Goal: Task Accomplishment & Management: Manage account settings

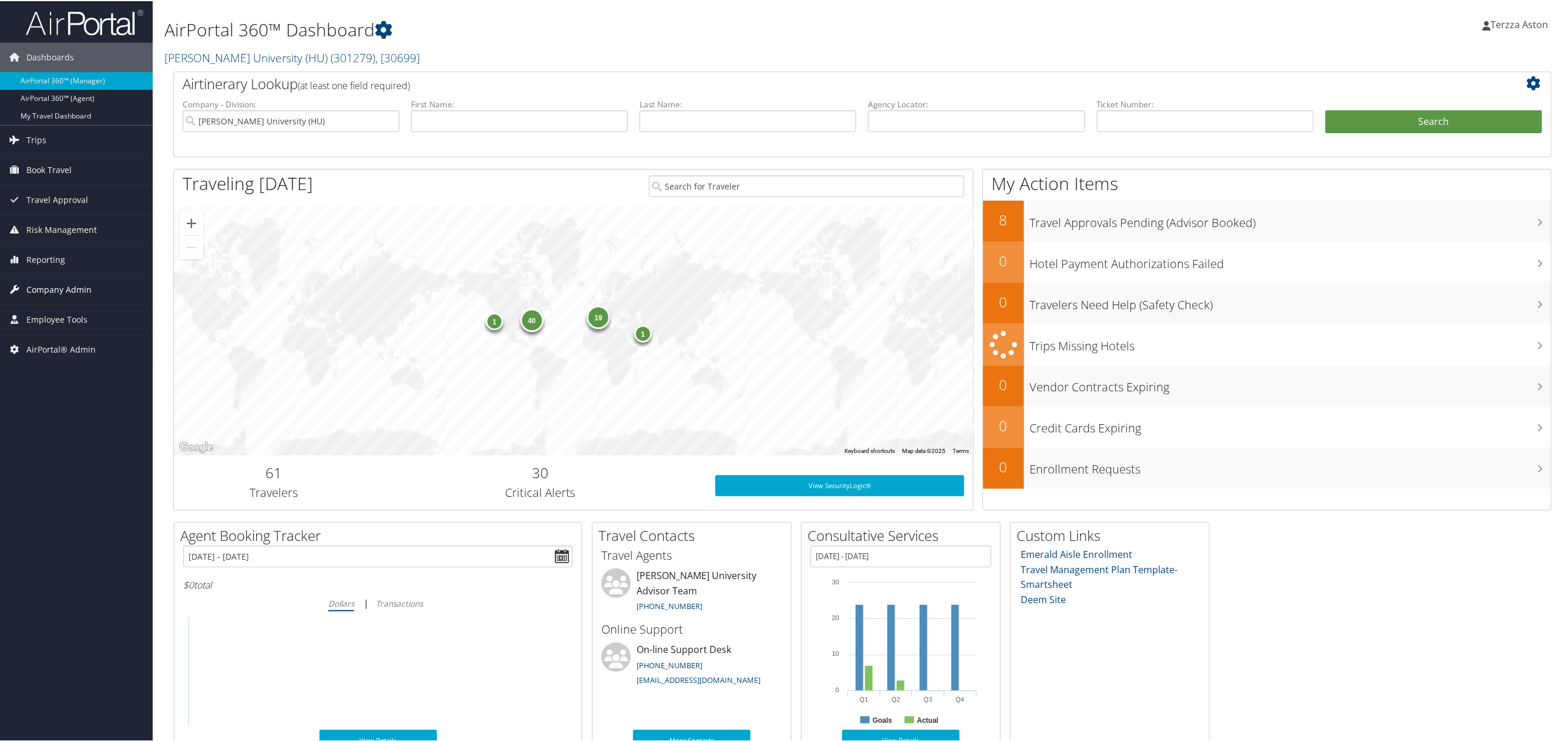
click at [60, 292] on span "Company Admin" at bounding box center [59, 289] width 65 height 29
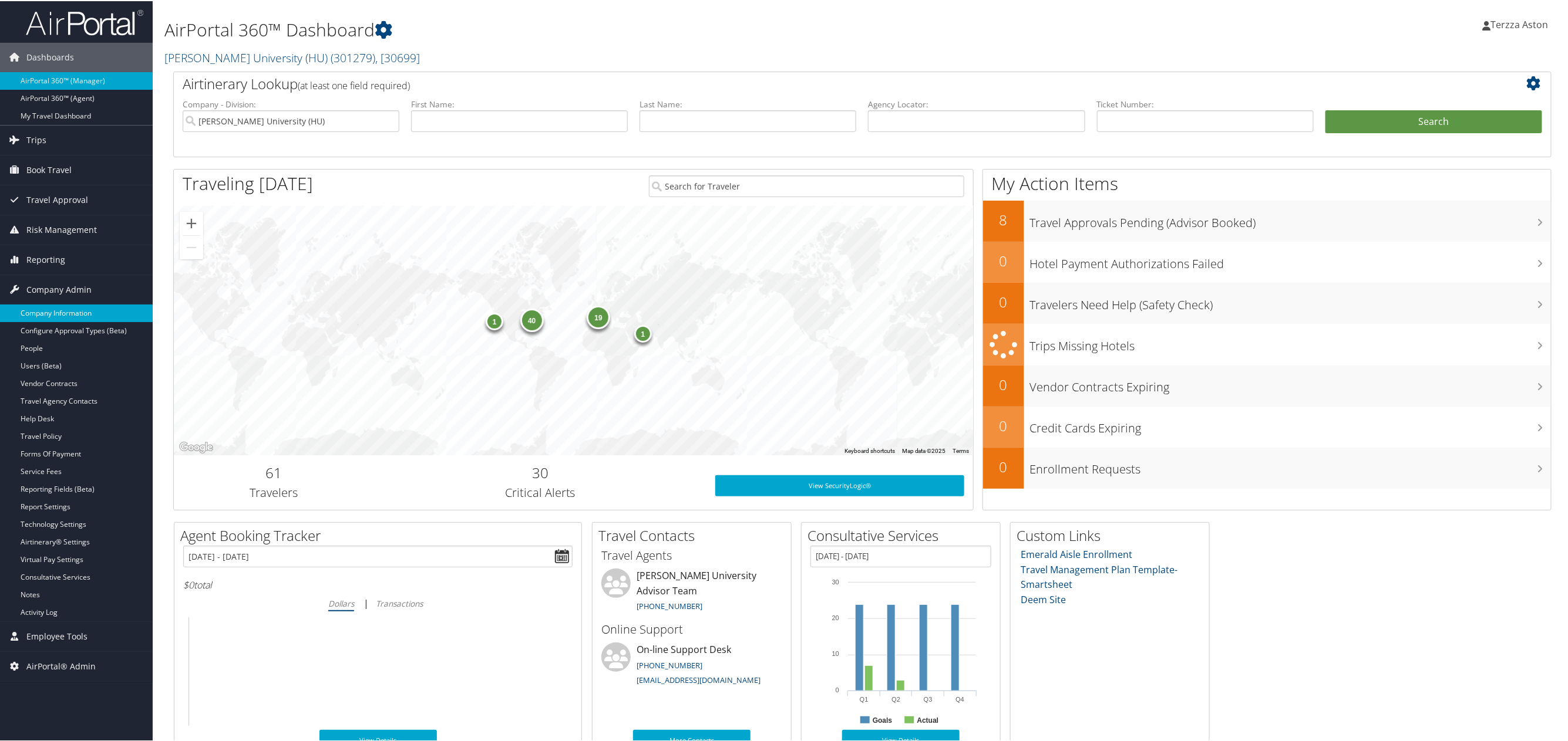
click at [59, 309] on link "Company Information" at bounding box center [77, 312] width 153 height 18
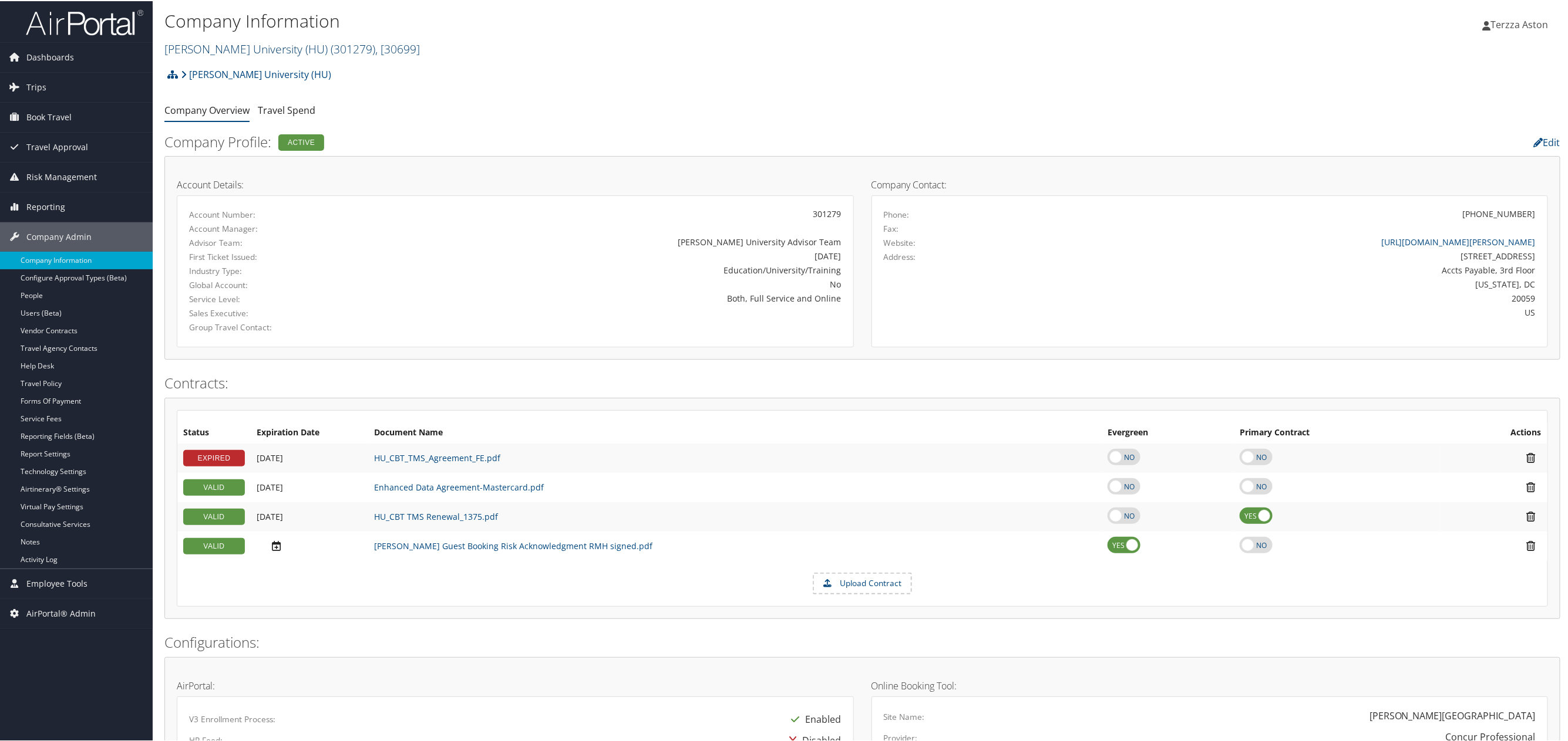
click at [247, 49] on link "Howard University (HU) ( 301279 ) , [ 30699 ]" at bounding box center [292, 48] width 255 height 16
click at [216, 79] on input "search" at bounding box center [242, 70] width 154 height 22
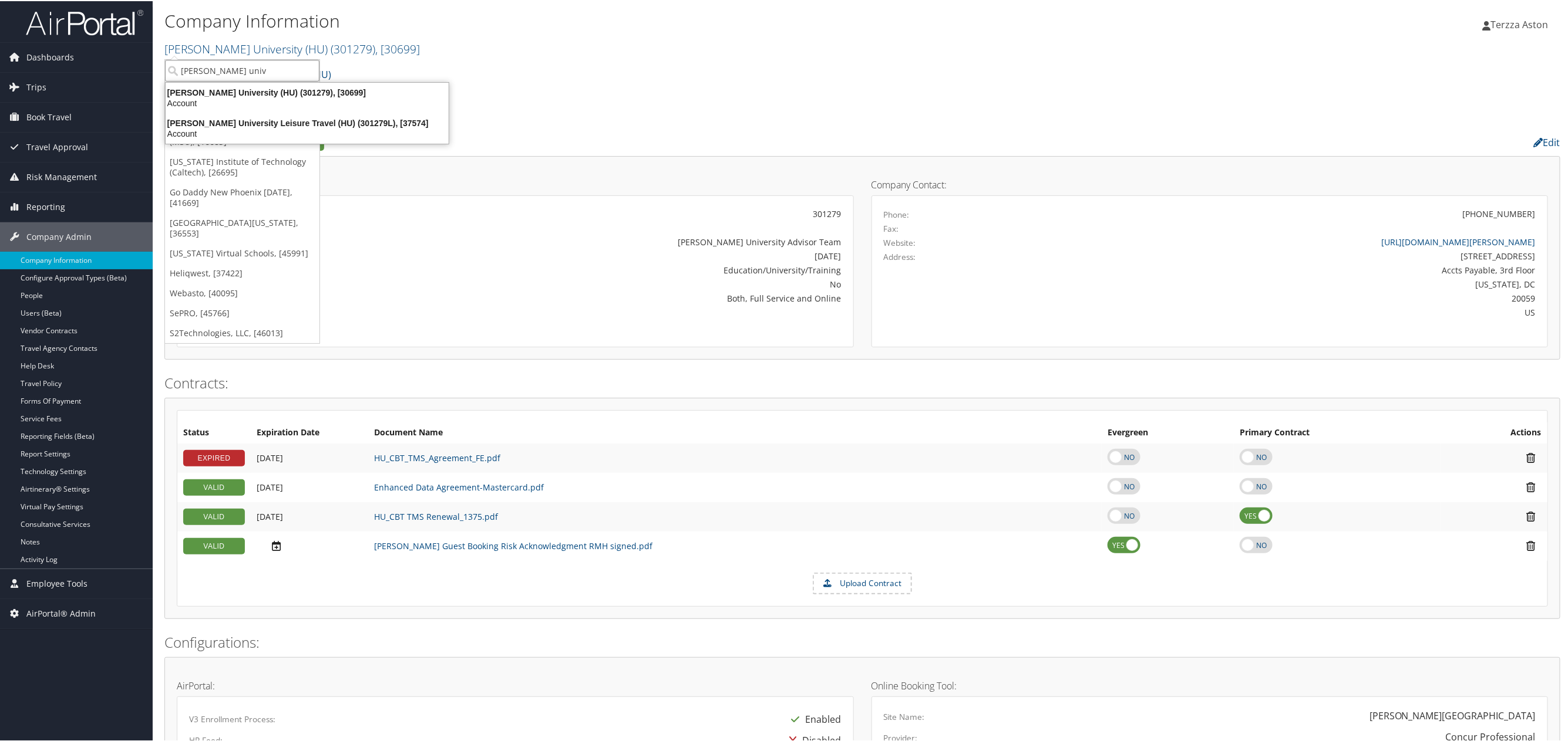
type input "howard unive"
click at [231, 90] on div "Howard University (HU) (301279), [30699]" at bounding box center [306, 91] width 297 height 11
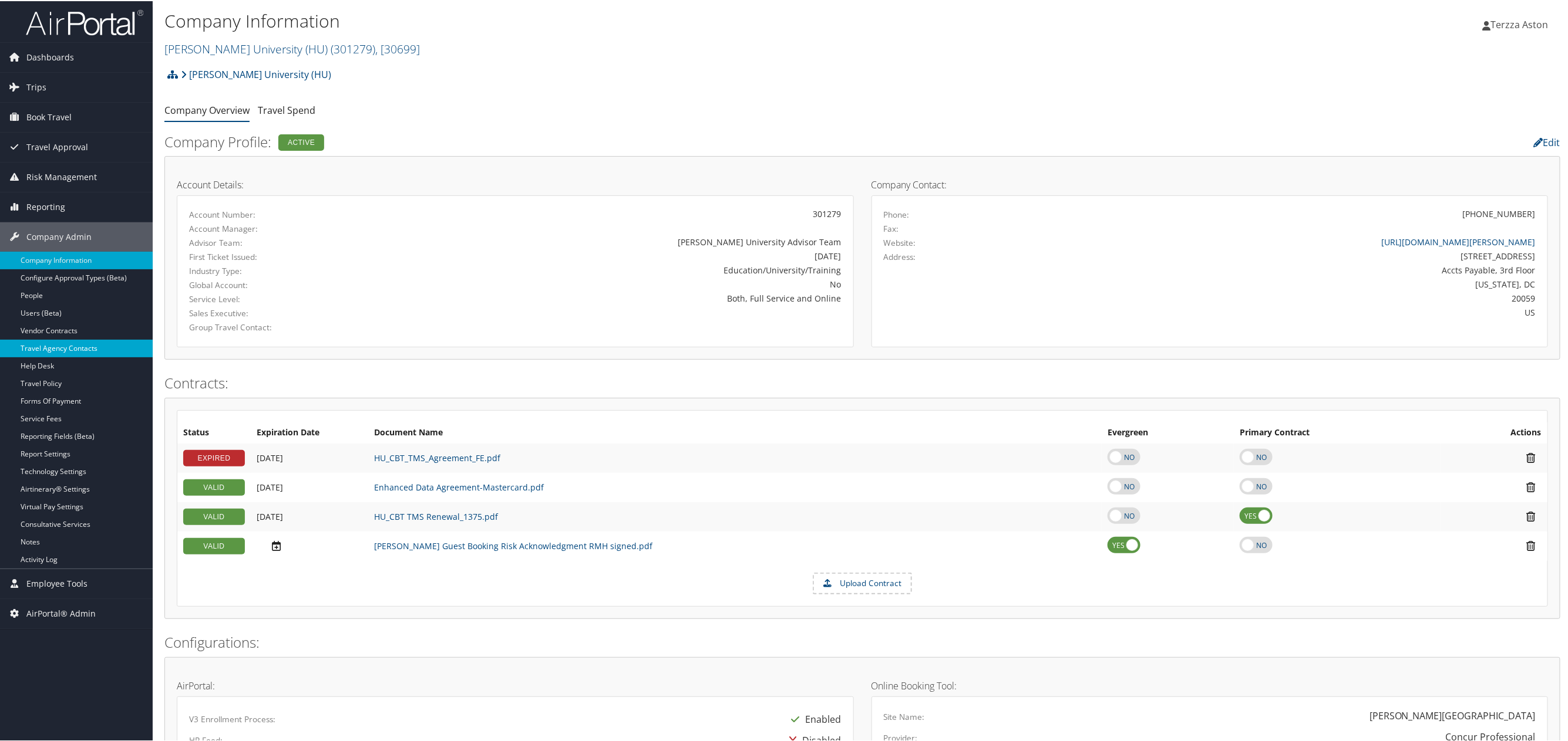
click at [45, 344] on link "Travel Agency Contacts" at bounding box center [77, 347] width 153 height 18
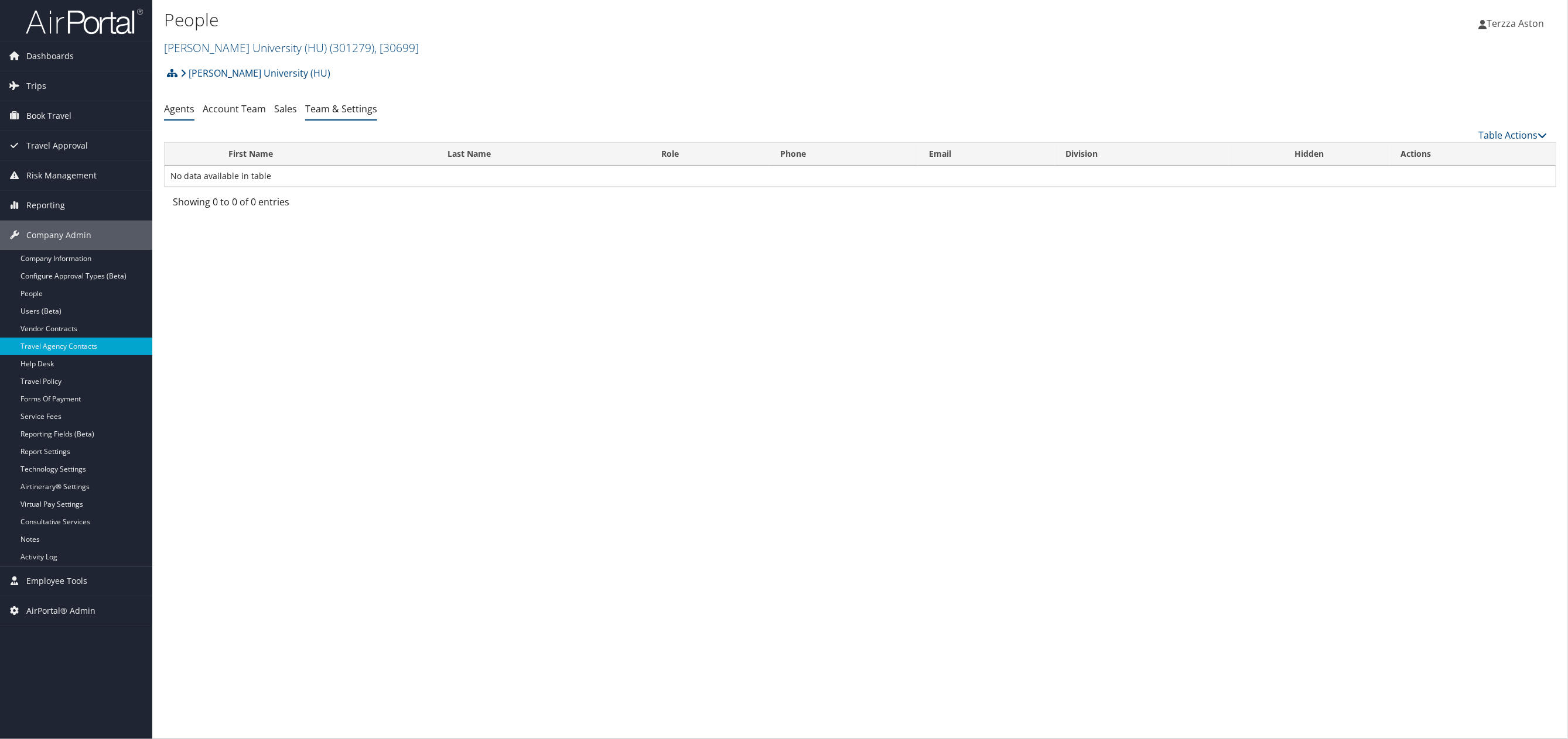
click at [346, 104] on link "Team & Settings" at bounding box center [342, 109] width 72 height 13
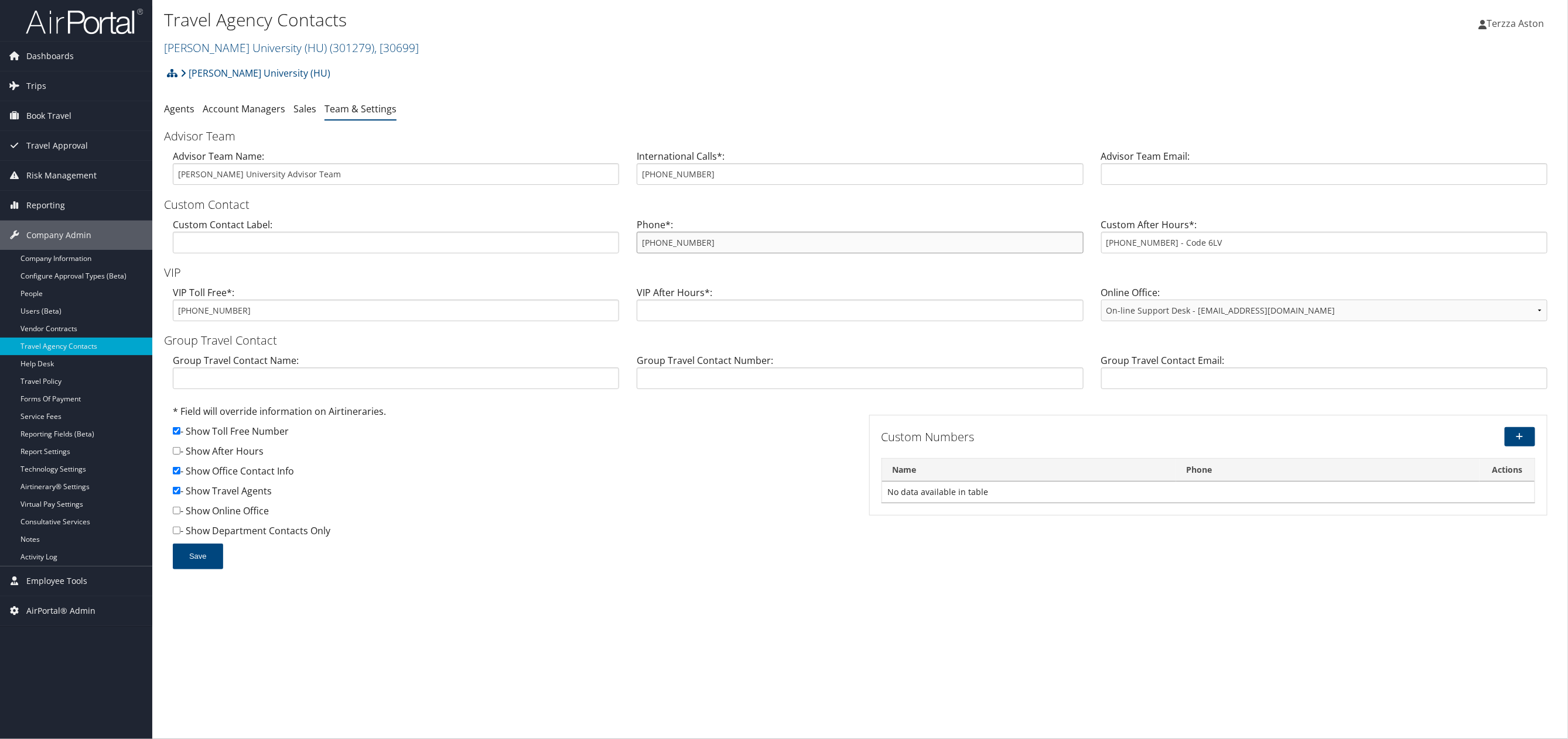
drag, startPoint x: 642, startPoint y: 249, endPoint x: 704, endPoint y: 246, distance: 62.1
click at [704, 246] on input "866-390-7205" at bounding box center [860, 243] width 447 height 22
click at [56, 255] on link "Company Information" at bounding box center [76, 258] width 153 height 18
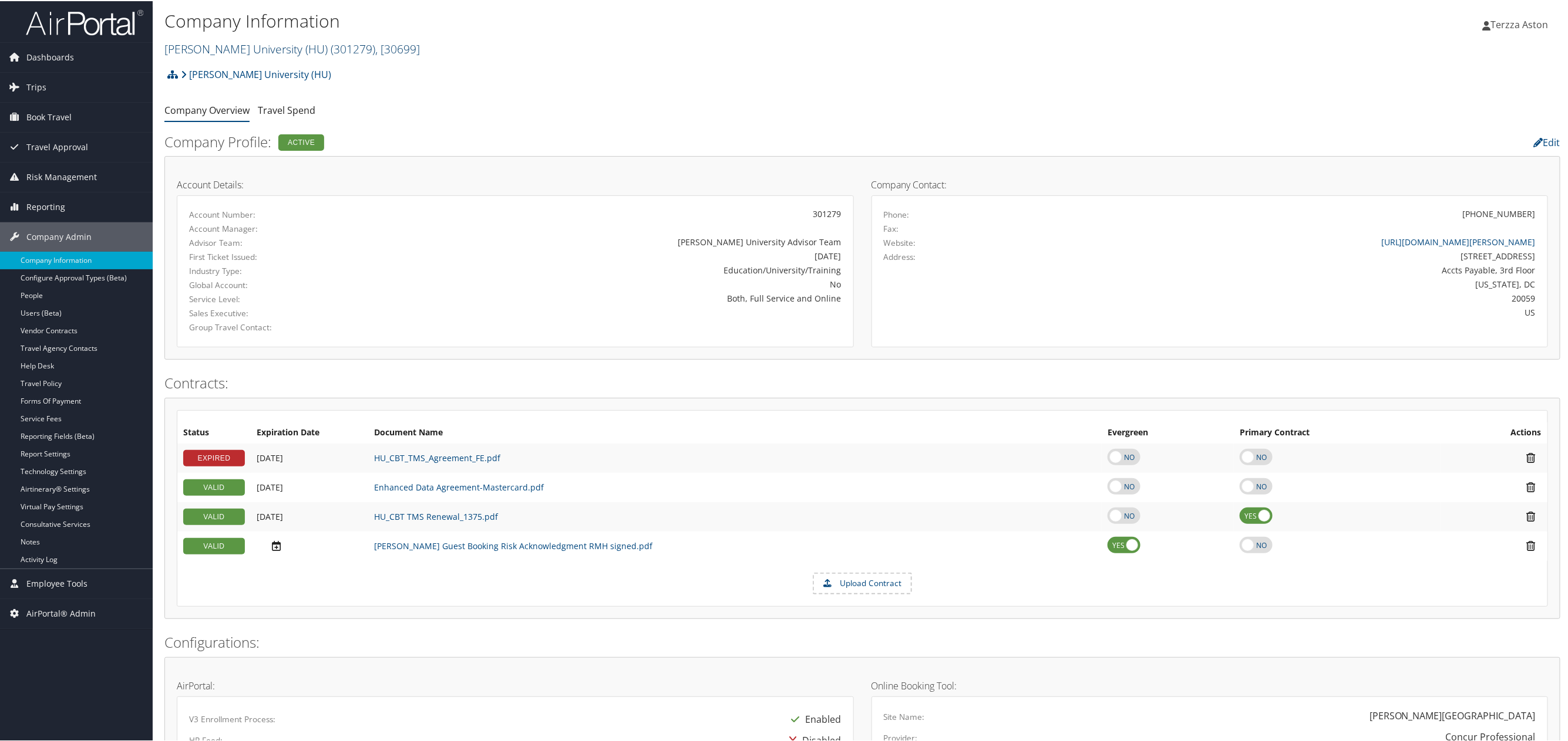
click at [227, 50] on link "[PERSON_NAME] University (HU) ( 301279 ) , [ 30699 ]" at bounding box center [292, 48] width 255 height 16
click at [204, 71] on input "search" at bounding box center [242, 70] width 154 height 22
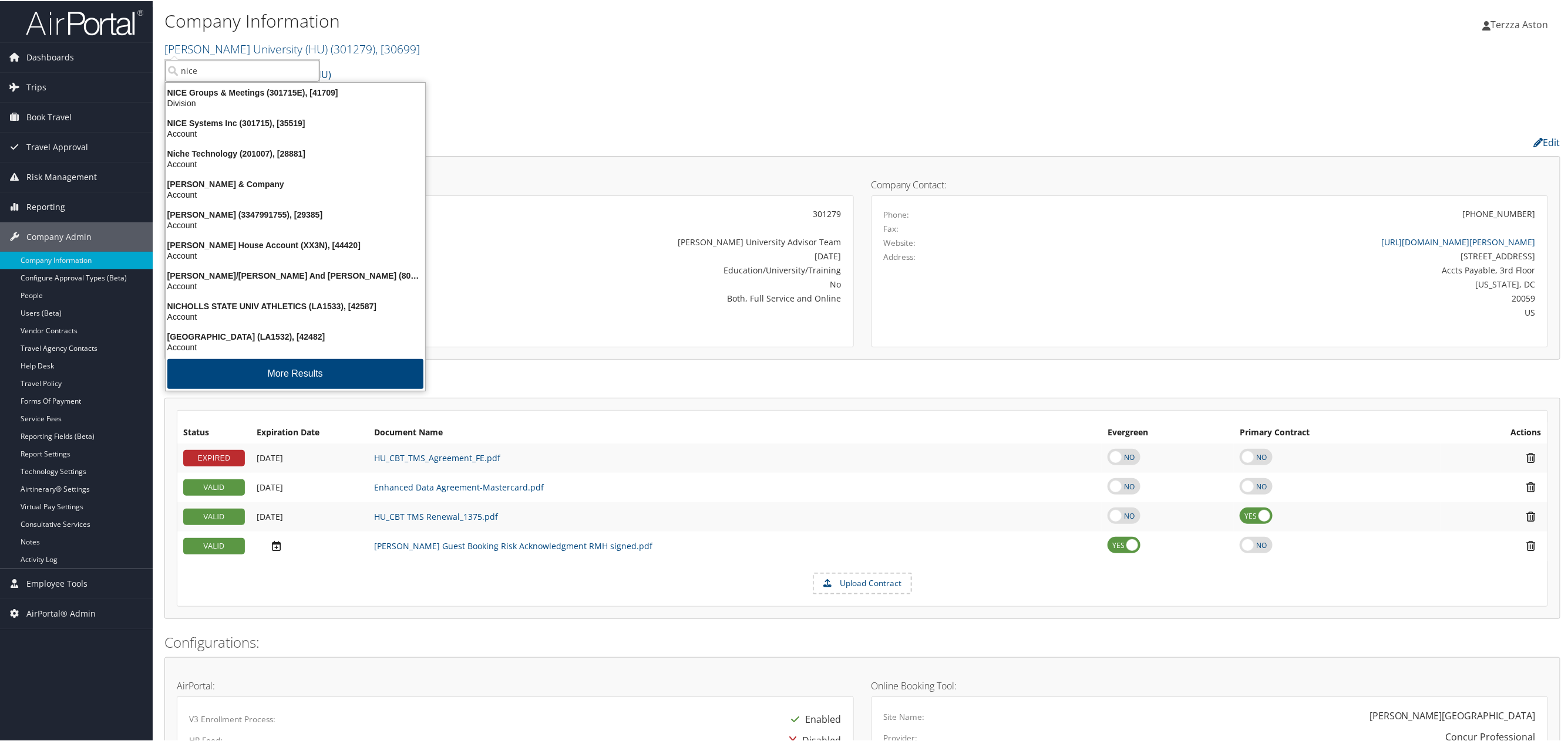
type input "nice"
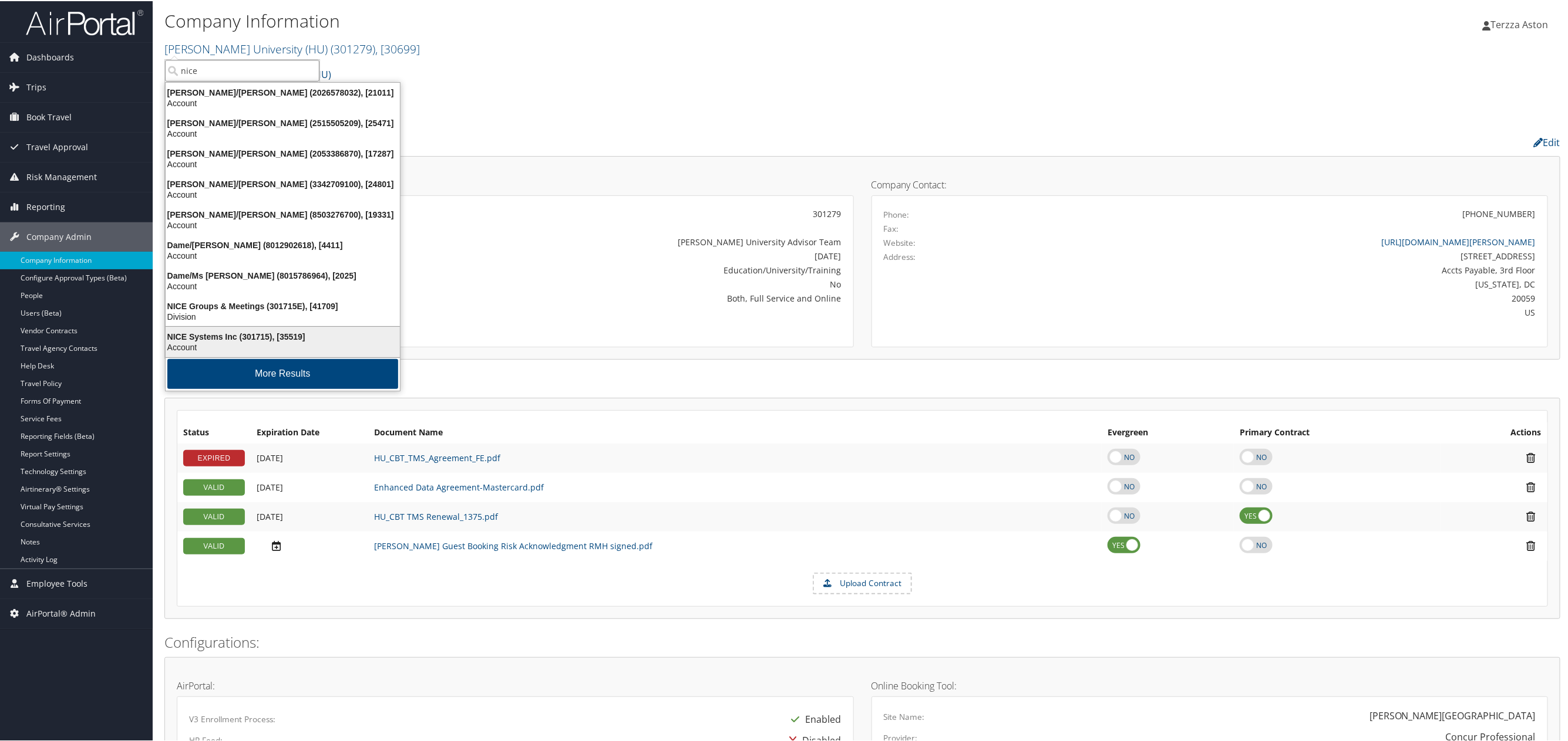
click at [208, 331] on div "NICE Systems Inc (301715), [35519]" at bounding box center [282, 336] width 248 height 11
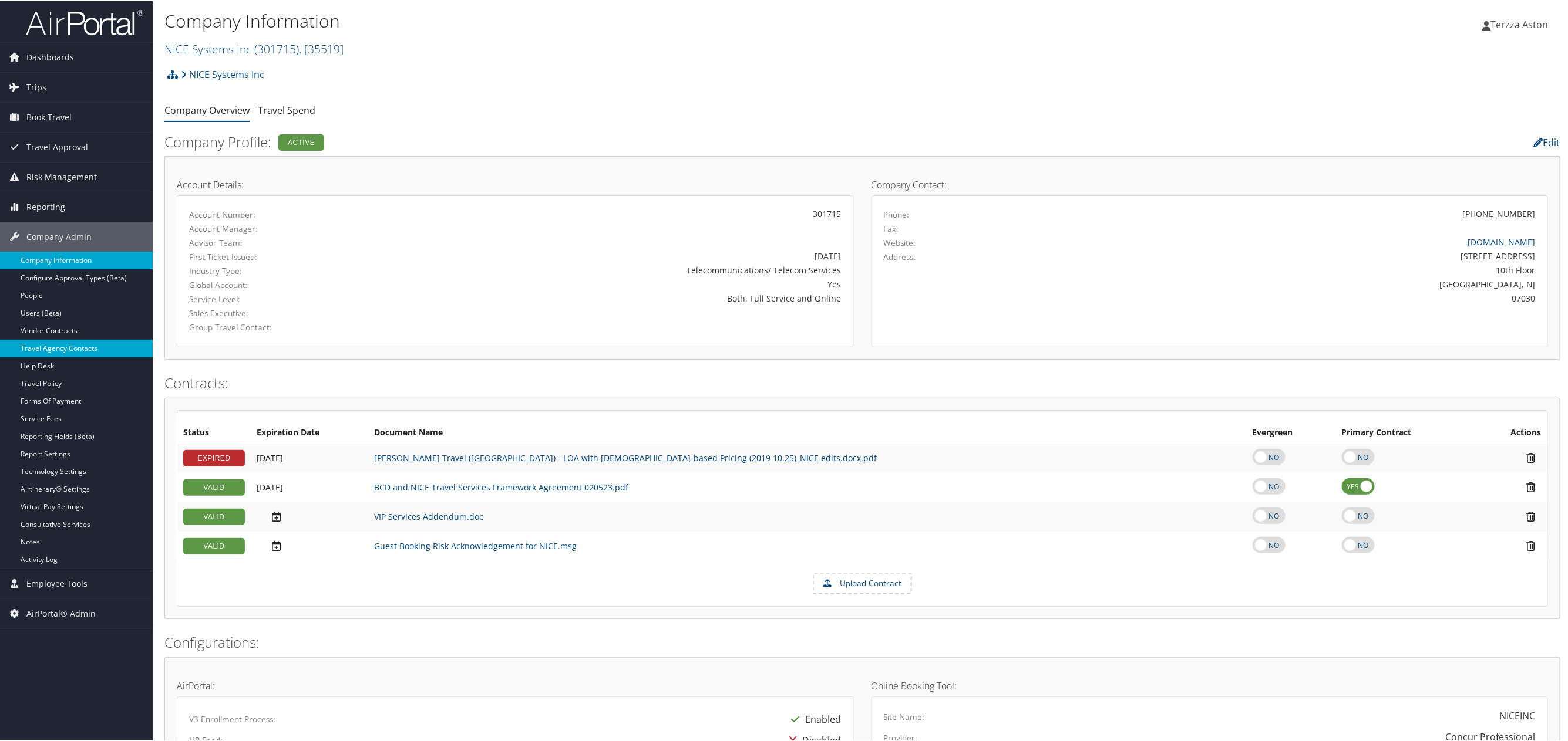
click at [82, 349] on link "Travel Agency Contacts" at bounding box center [77, 347] width 153 height 18
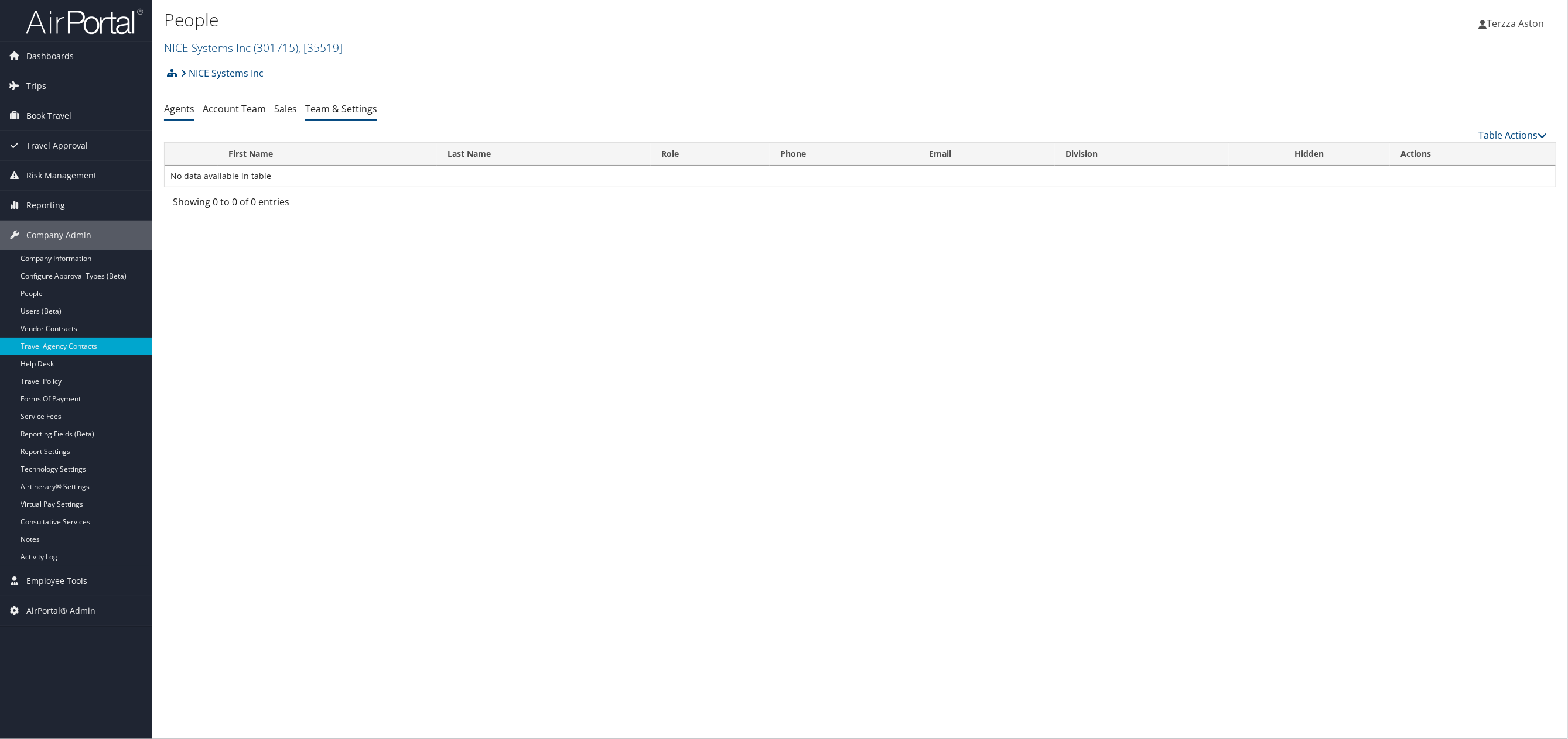
click at [338, 107] on link "Team & Settings" at bounding box center [342, 109] width 72 height 13
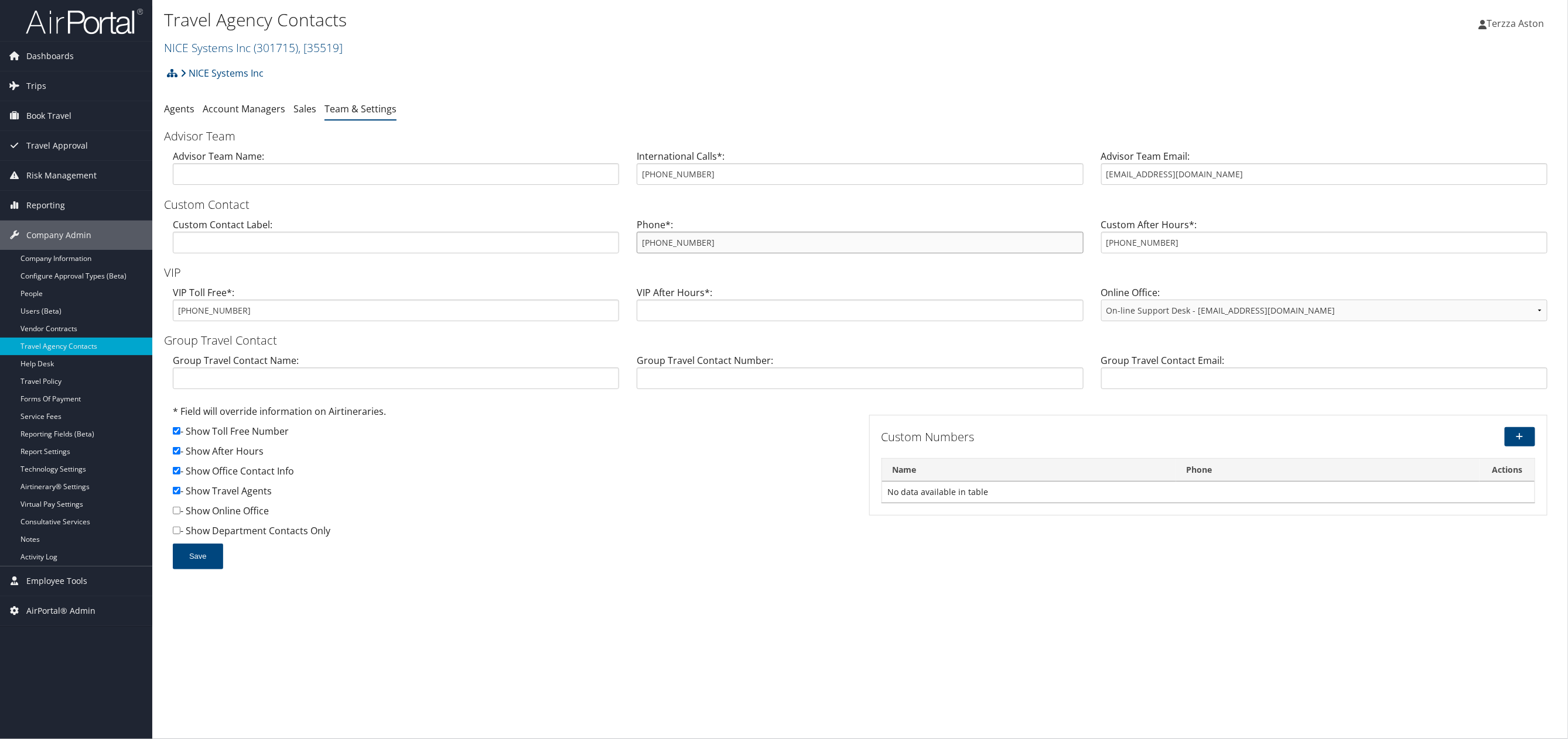
drag, startPoint x: 641, startPoint y: 239, endPoint x: 717, endPoint y: 243, distance: 76.1
click at [717, 243] on input "[PHONE_NUMBER]" at bounding box center [860, 243] width 447 height 22
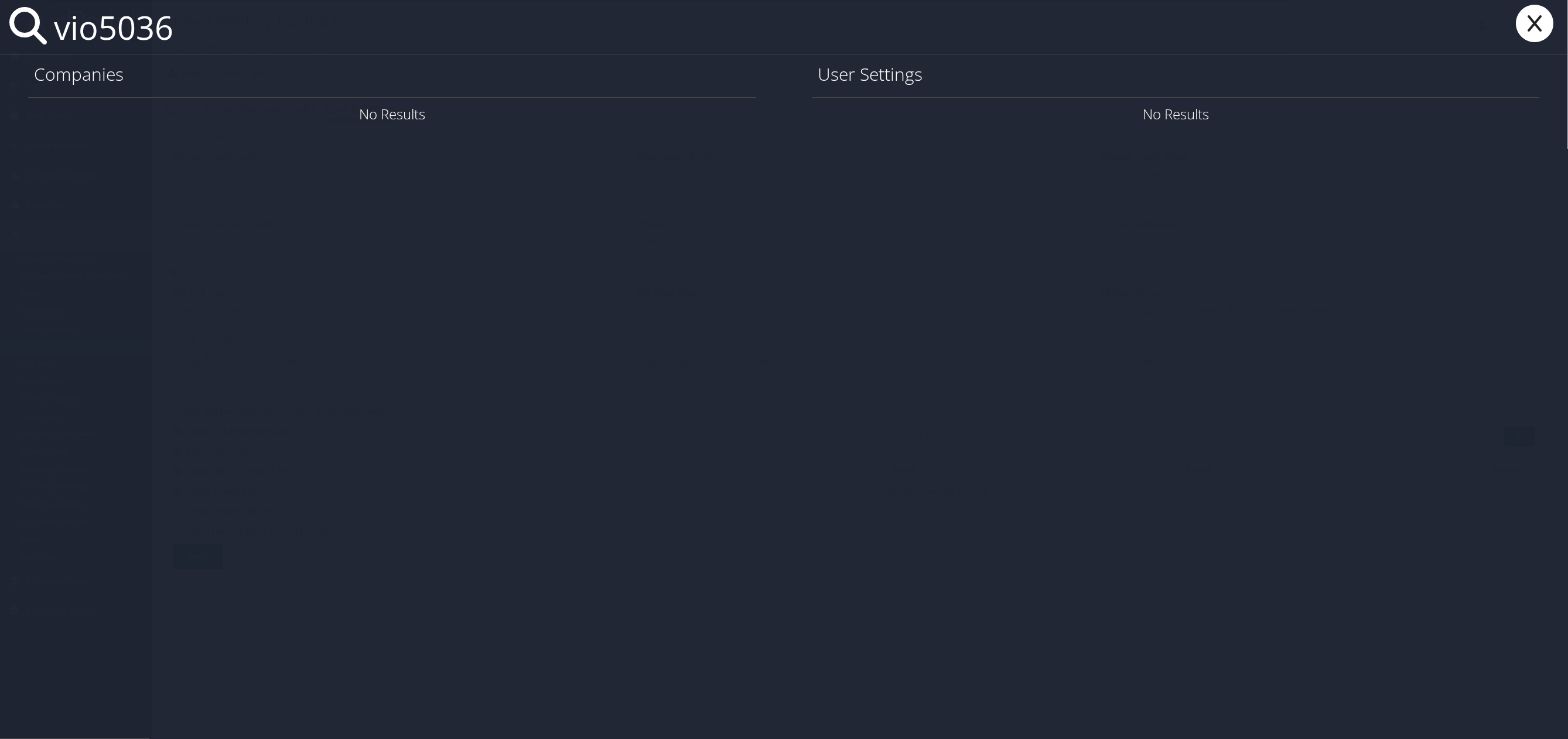
type input "vio5036"
click at [1530, 15] on icon at bounding box center [1536, 23] width 47 height 37
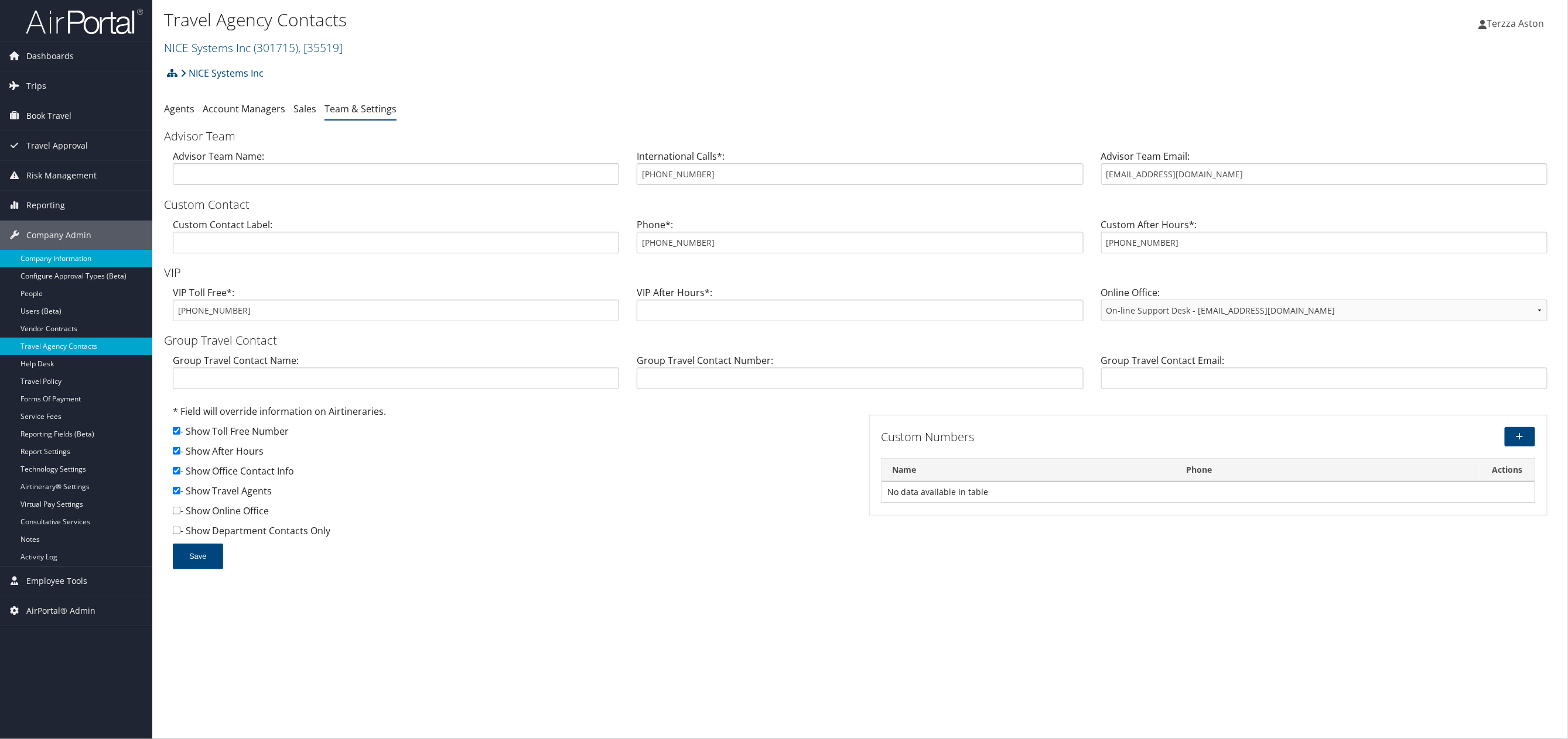
click at [70, 255] on link "Company Information" at bounding box center [76, 258] width 153 height 18
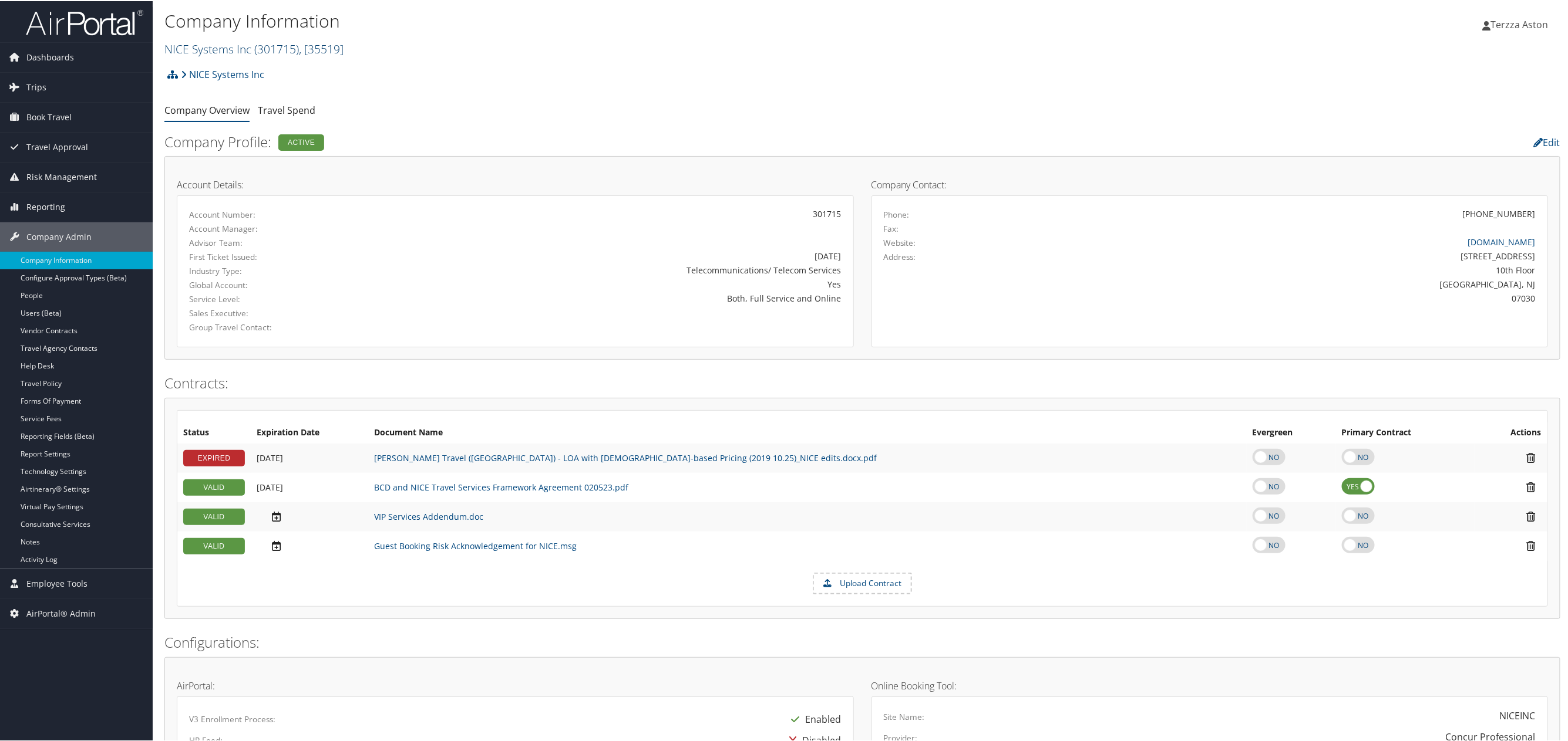
click at [197, 46] on link "NICE Systems Inc ( 301715 ) , [ 35519 ]" at bounding box center [253, 48] width 179 height 16
click at [197, 70] on input "search" at bounding box center [242, 70] width 154 height 22
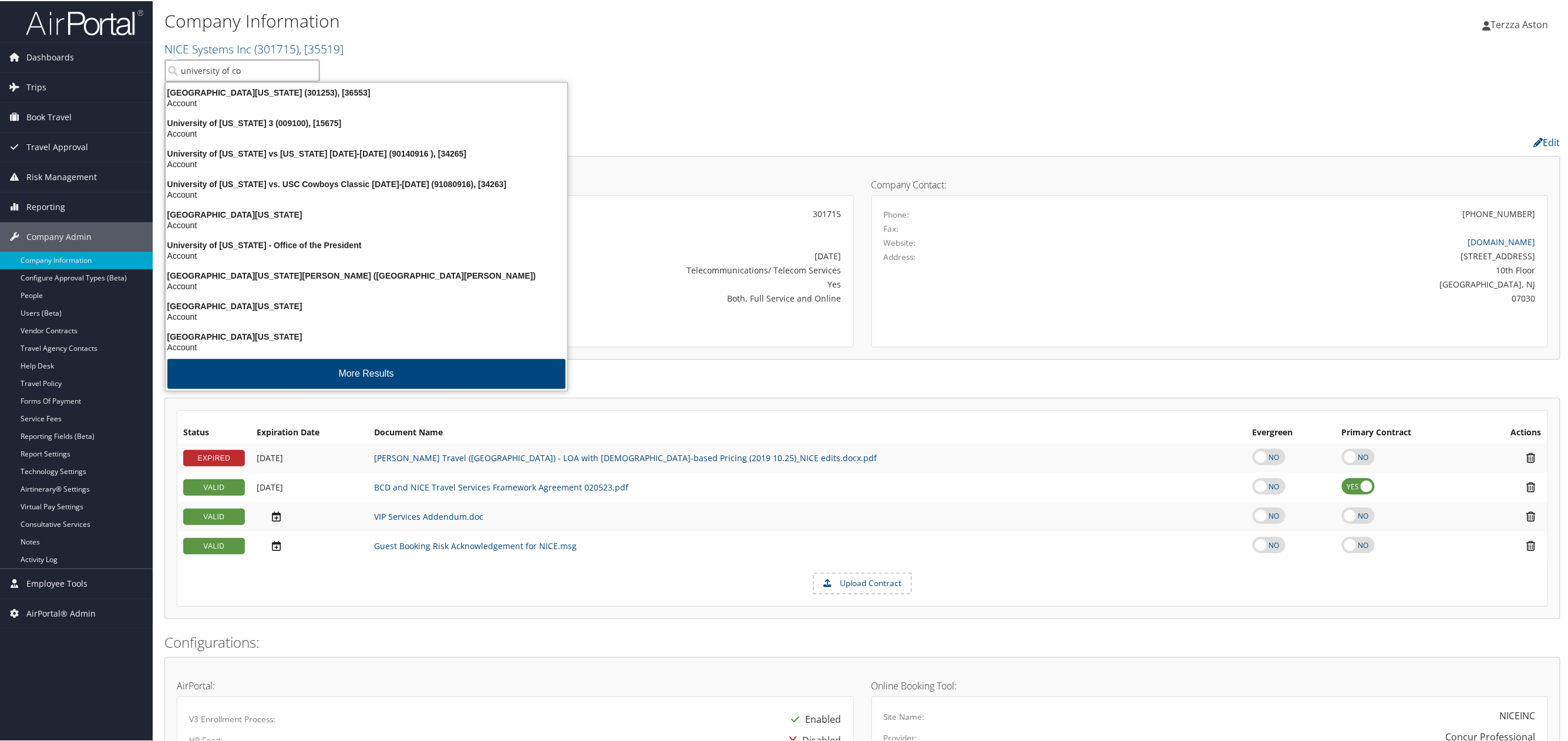
type input "university of col"
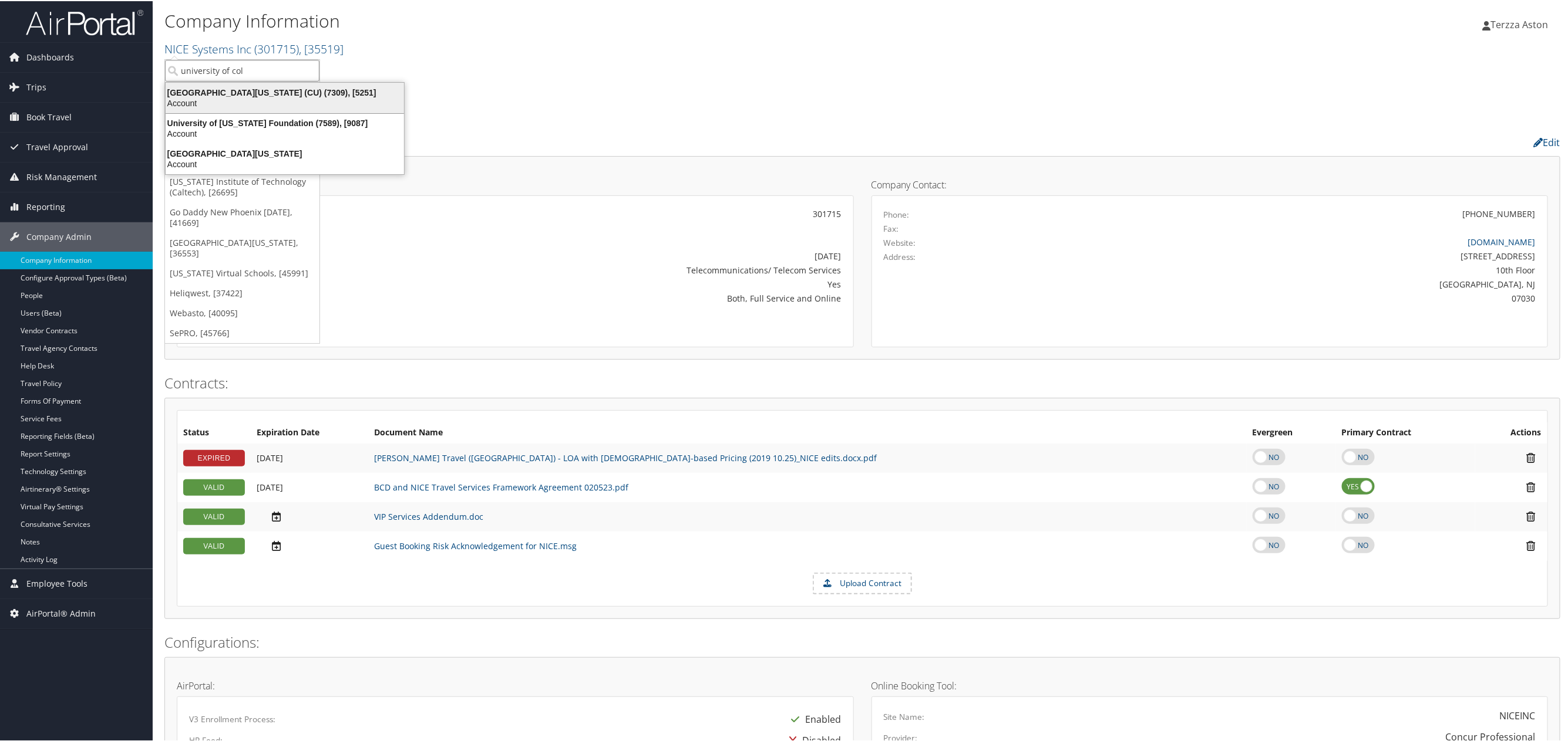
click at [243, 85] on div "University of Colorado (CU) (7309), [5251] Account" at bounding box center [284, 97] width 235 height 27
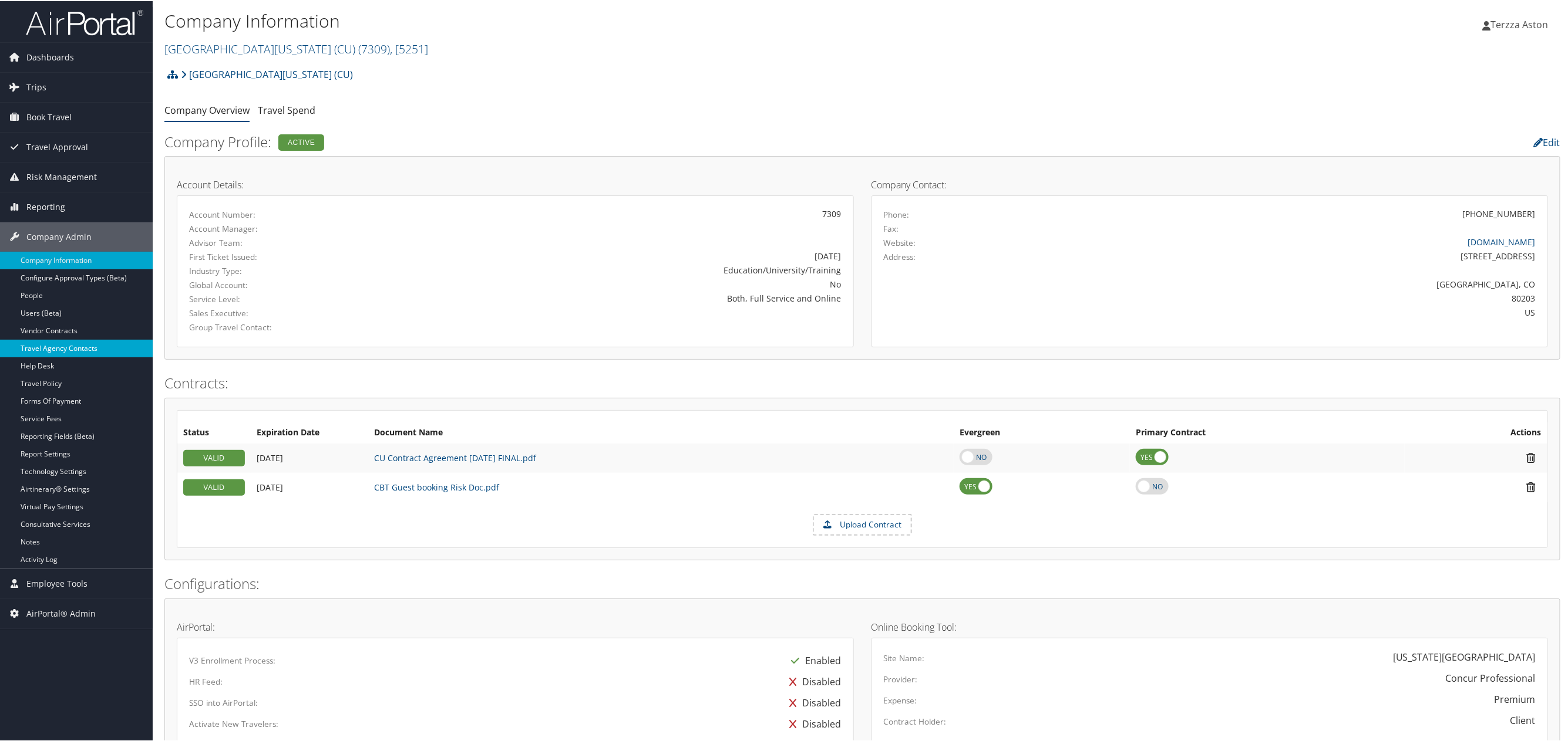
click at [73, 342] on link "Travel Agency Contacts" at bounding box center [77, 347] width 153 height 18
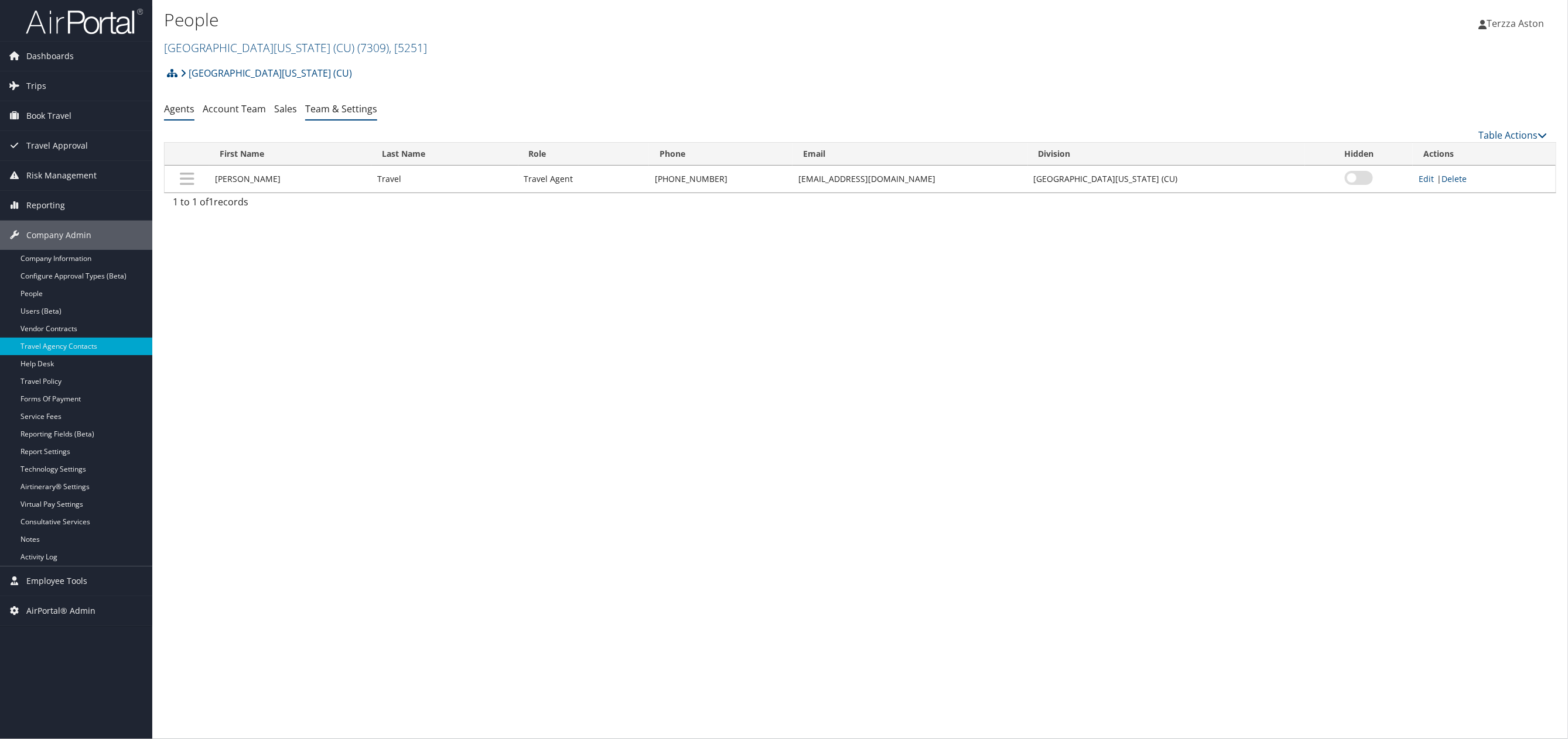
click at [358, 108] on link "Team & Settings" at bounding box center [342, 109] width 72 height 13
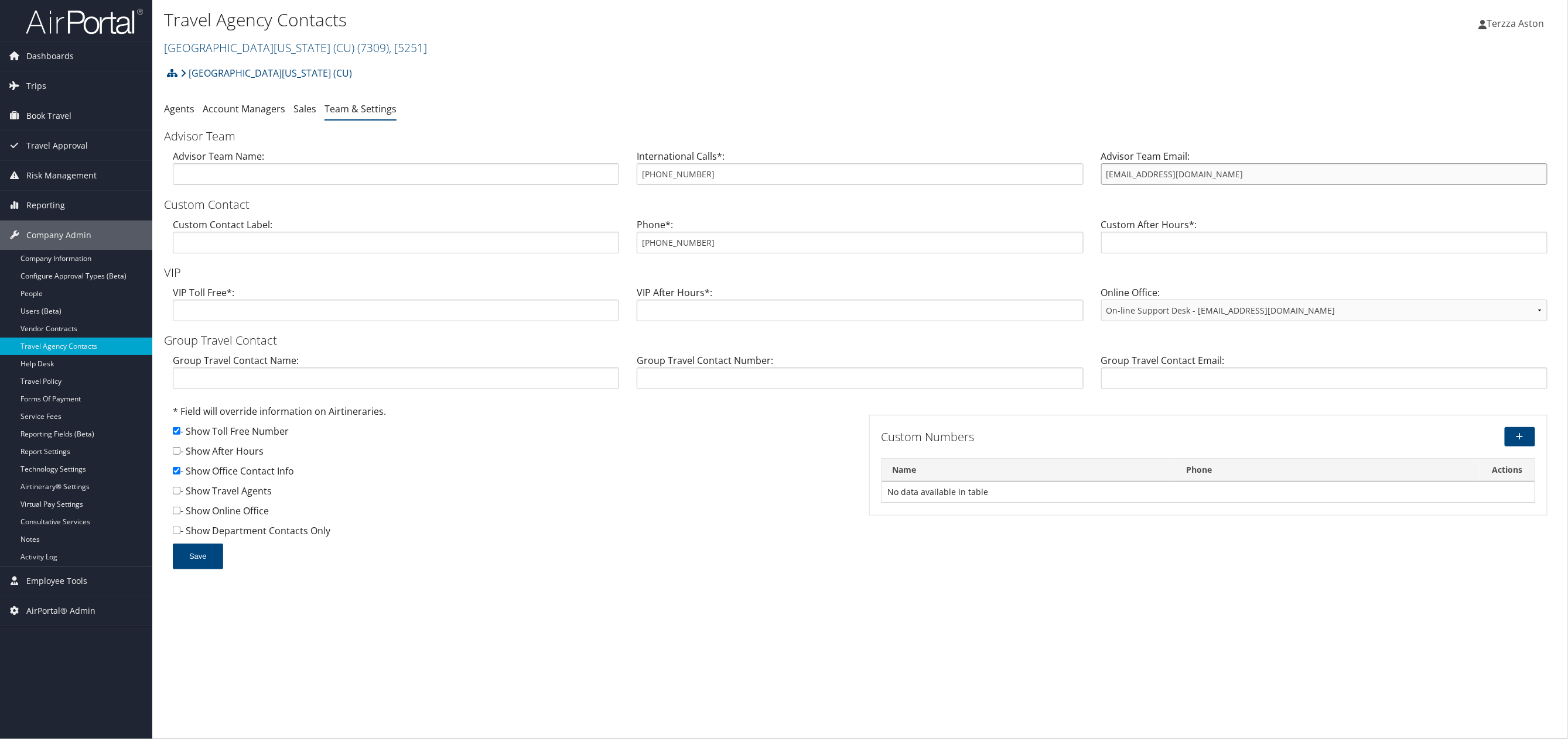
drag, startPoint x: 1103, startPoint y: 174, endPoint x: 1211, endPoint y: 173, distance: 108.0
click at [1211, 173] on input "[EMAIL_ADDRESS][DOMAIN_NAME]" at bounding box center [1324, 174] width 447 height 22
click at [195, 48] on link "[GEOGRAPHIC_DATA][US_STATE] (CU) ( 7309 ) , [ 5251 ]" at bounding box center [295, 48] width 263 height 16
click at [206, 64] on input "search" at bounding box center [241, 69] width 154 height 22
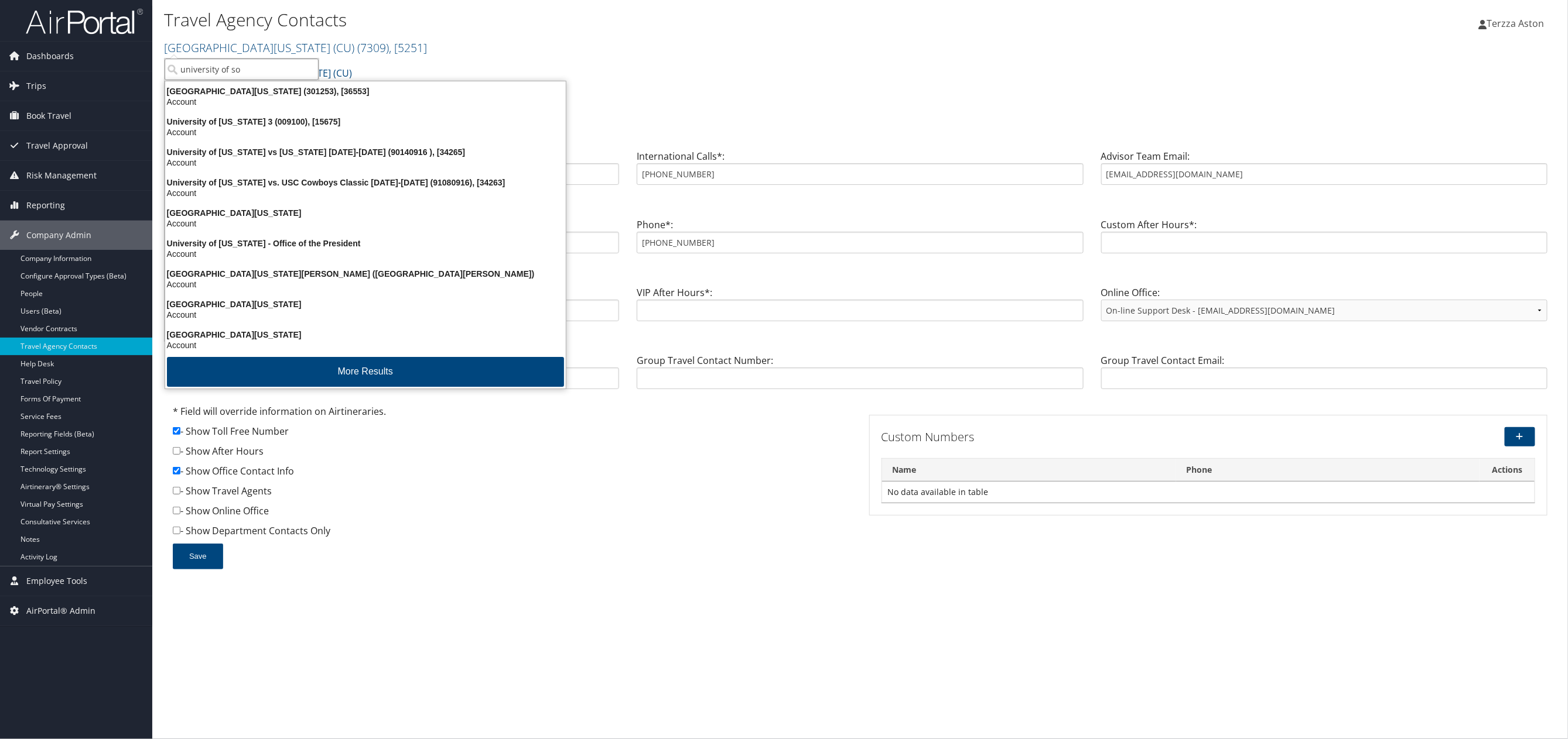
type input "university of sou"
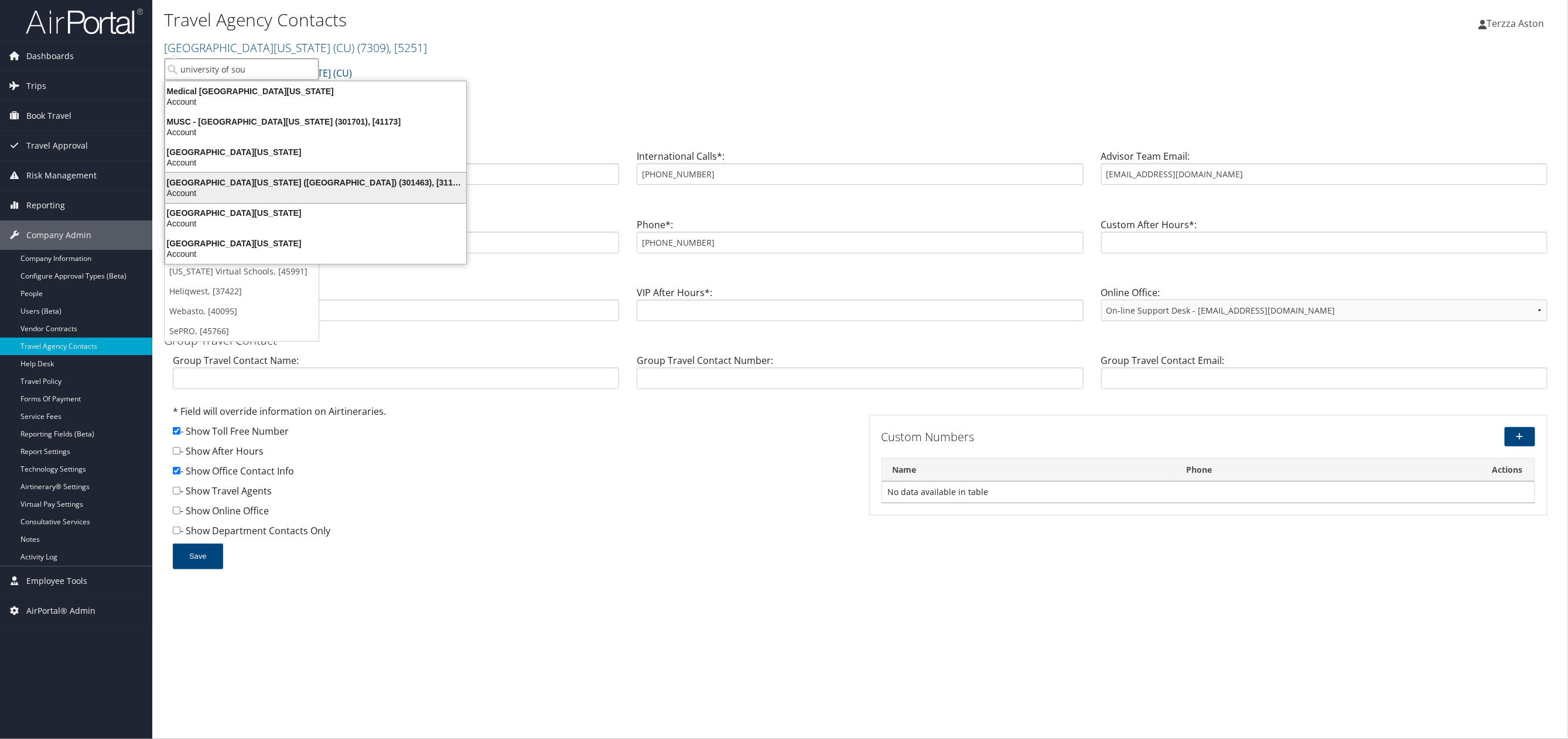
click at [213, 181] on div "[GEOGRAPHIC_DATA][US_STATE] ([GEOGRAPHIC_DATA]) (301463), [31161]" at bounding box center [315, 182] width 315 height 11
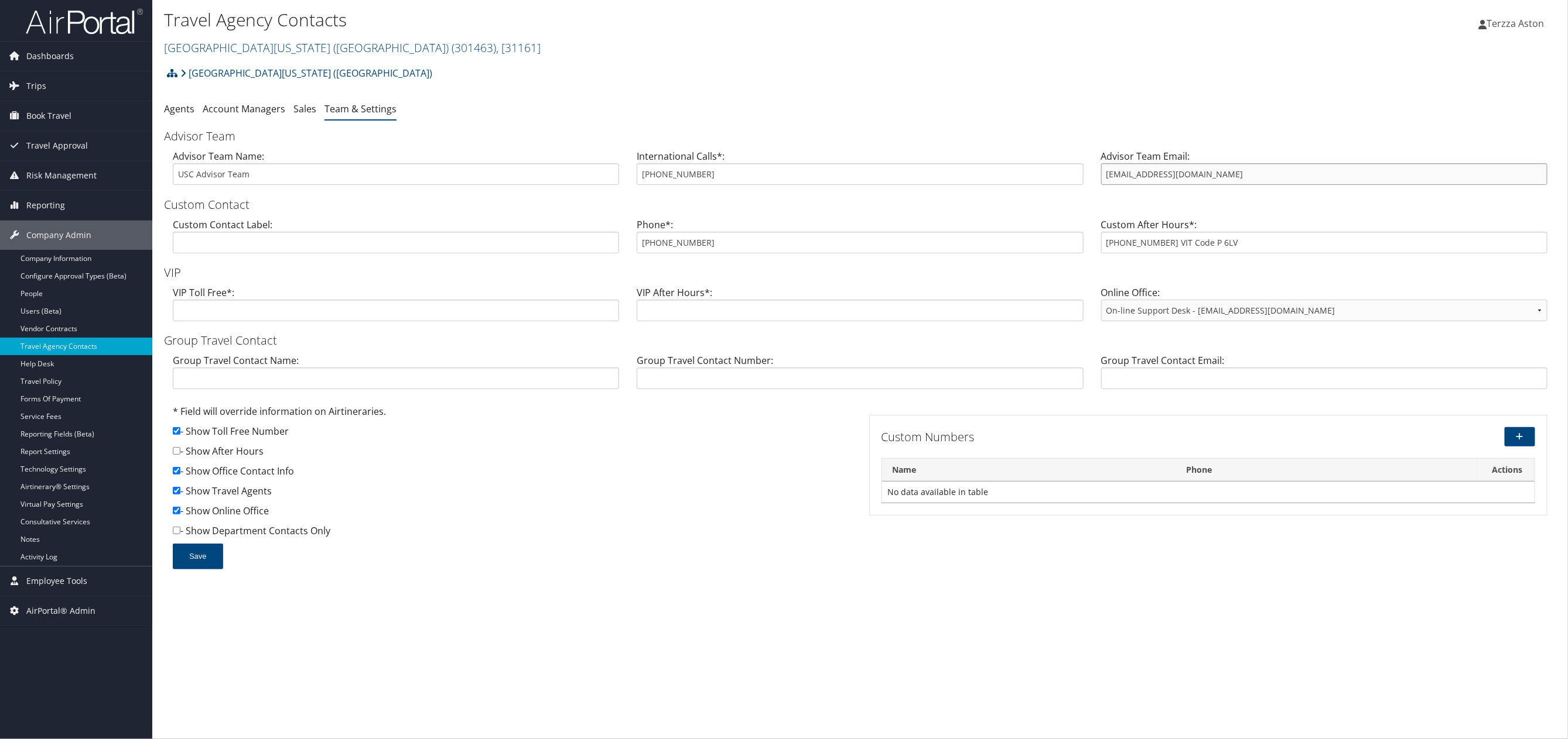
drag, startPoint x: 1106, startPoint y: 179, endPoint x: 1201, endPoint y: 181, distance: 95.0
click at [1201, 181] on input "usc@cbtravel.com" at bounding box center [1324, 174] width 447 height 22
drag, startPoint x: 640, startPoint y: 246, endPoint x: 731, endPoint y: 245, distance: 91.0
click at [731, 245] on input "866-390-5131" at bounding box center [860, 243] width 447 height 22
click at [204, 46] on link "University of Southern California (USC) ( 301463 ) , [ 31161 ]" at bounding box center [352, 48] width 377 height 16
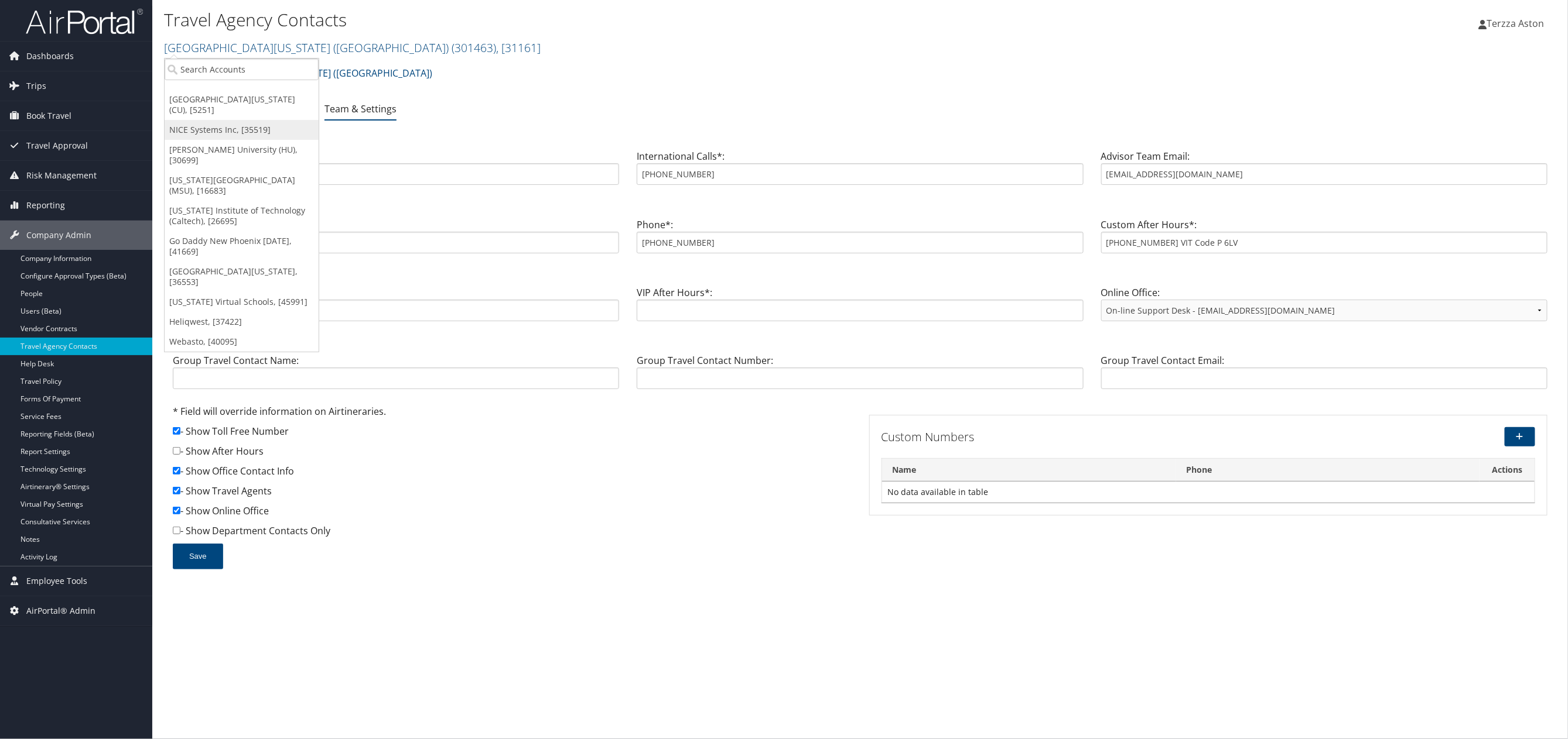
click at [201, 120] on link "NICE Systems Inc, [35519]" at bounding box center [241, 130] width 154 height 20
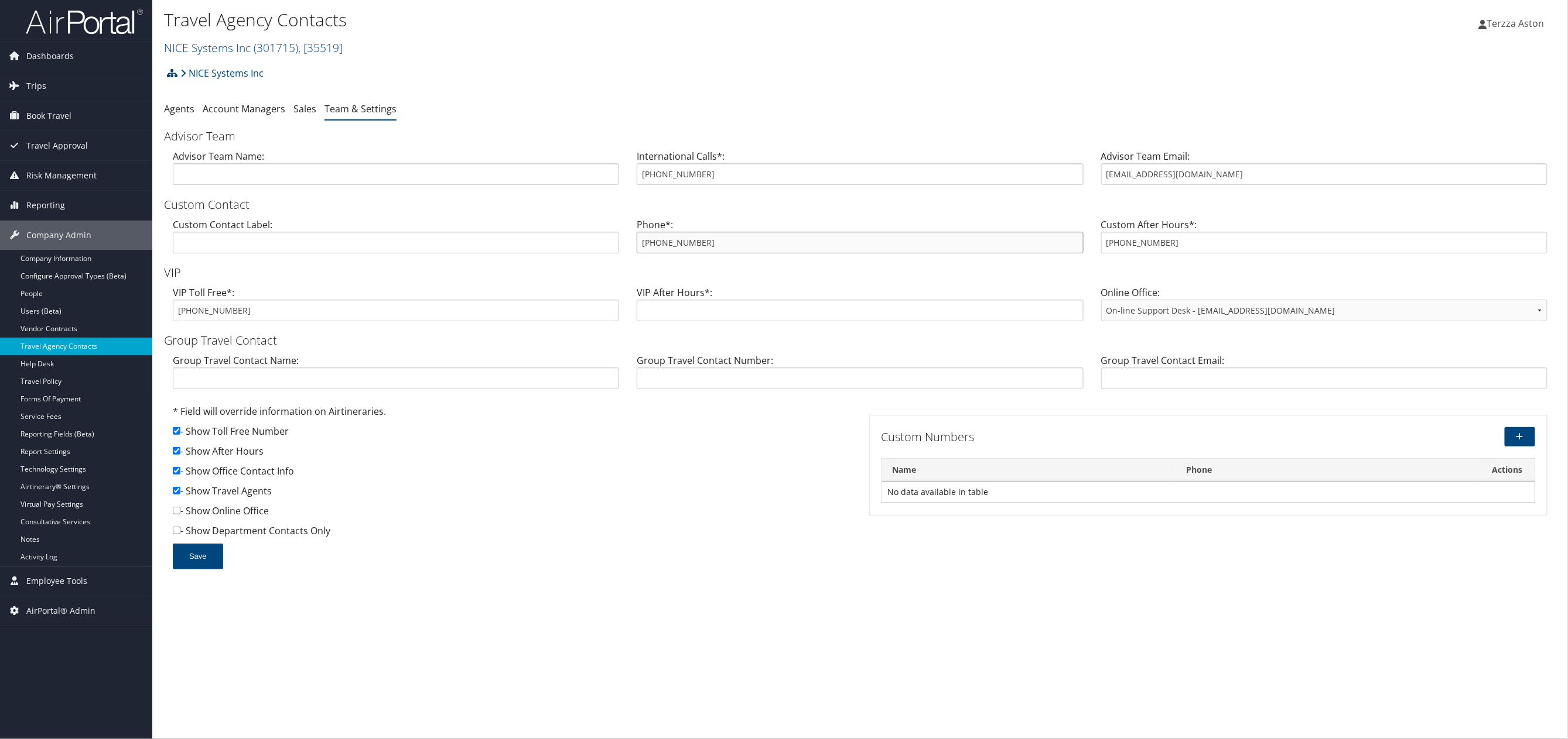
drag, startPoint x: 643, startPoint y: 243, endPoint x: 722, endPoint y: 239, distance: 79.1
click at [722, 239] on input "[PHONE_NUMBER]" at bounding box center [860, 243] width 447 height 22
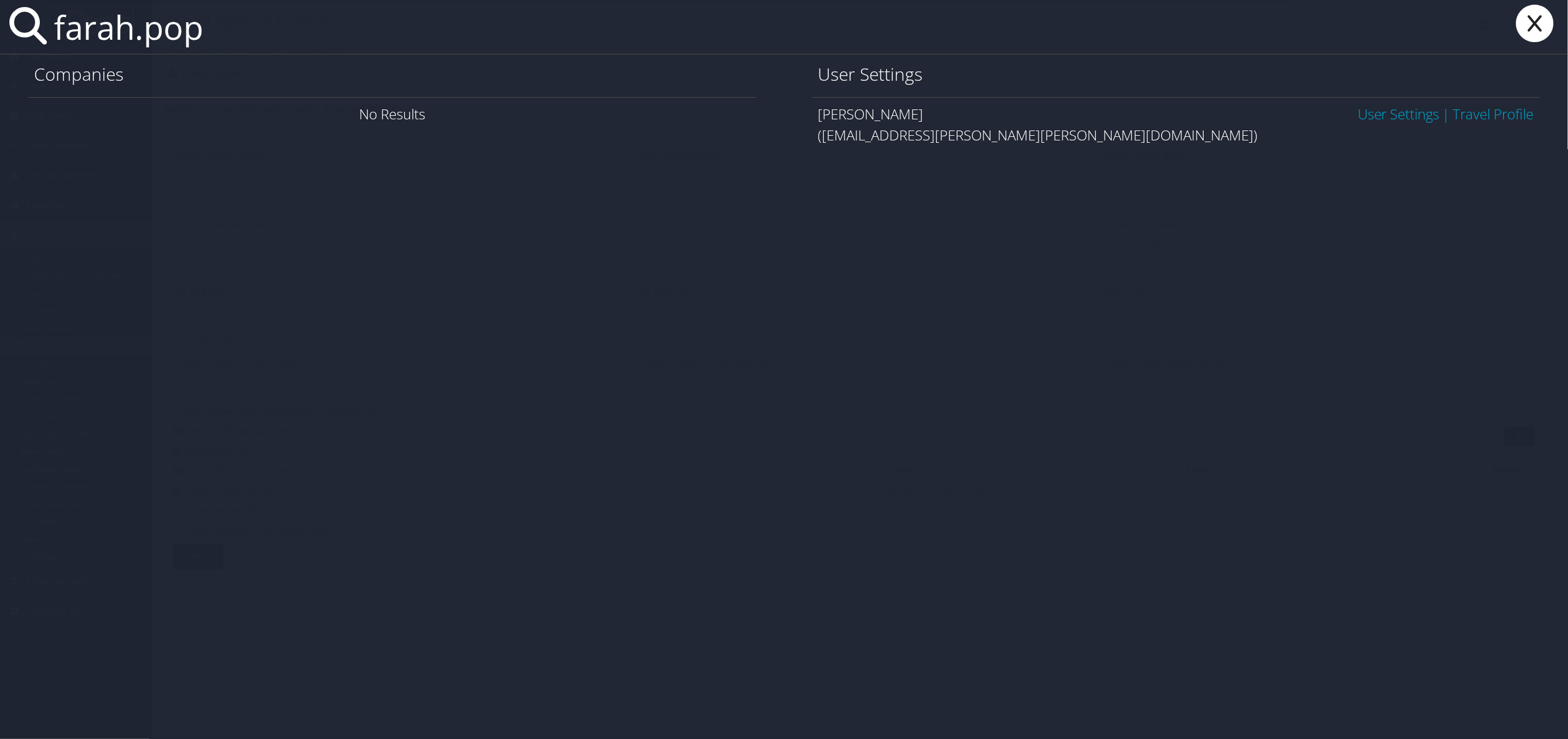
type input "farah.pop"
click at [1386, 120] on link "User Settings" at bounding box center [1399, 114] width 82 height 20
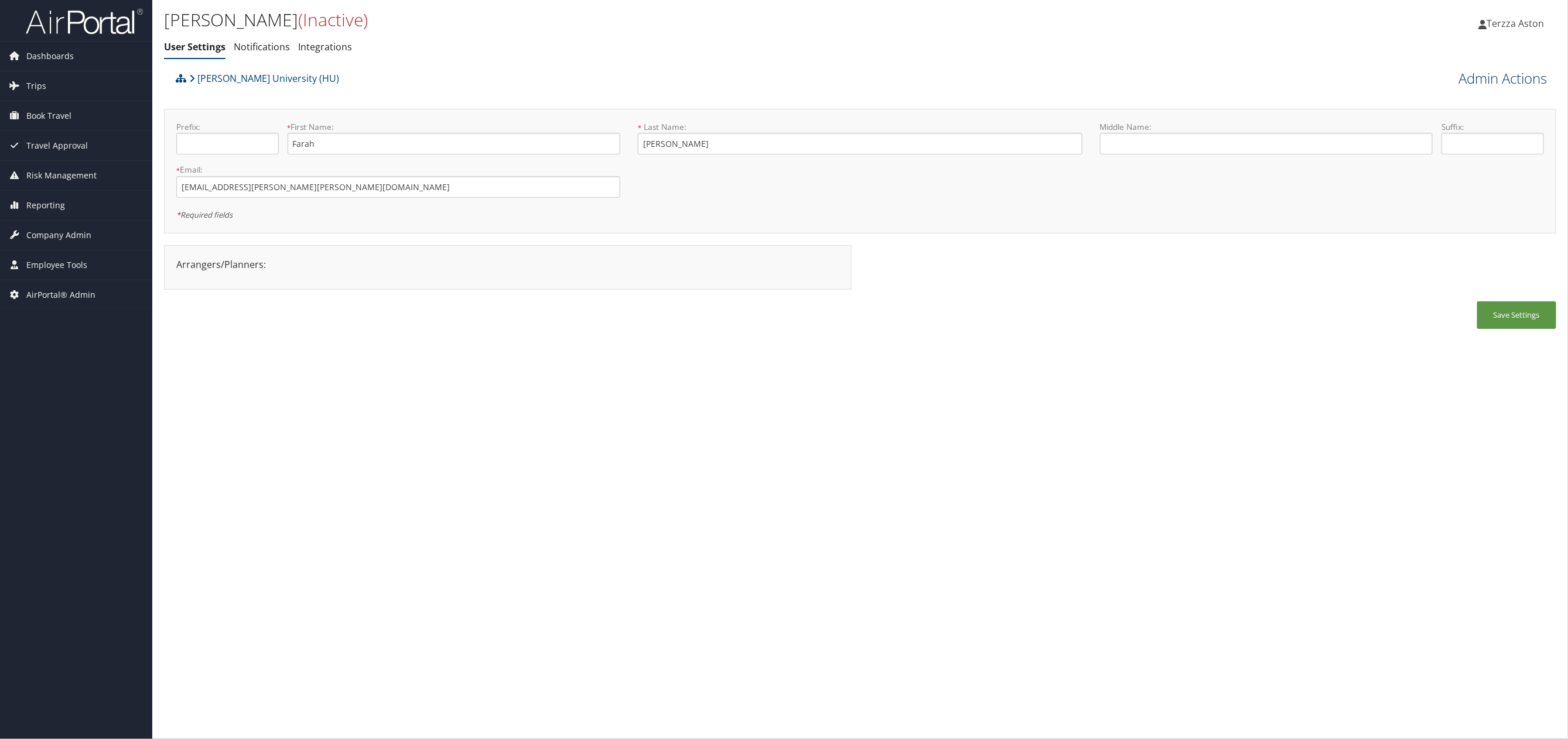
click at [1493, 79] on link "Admin Actions" at bounding box center [1503, 78] width 88 height 20
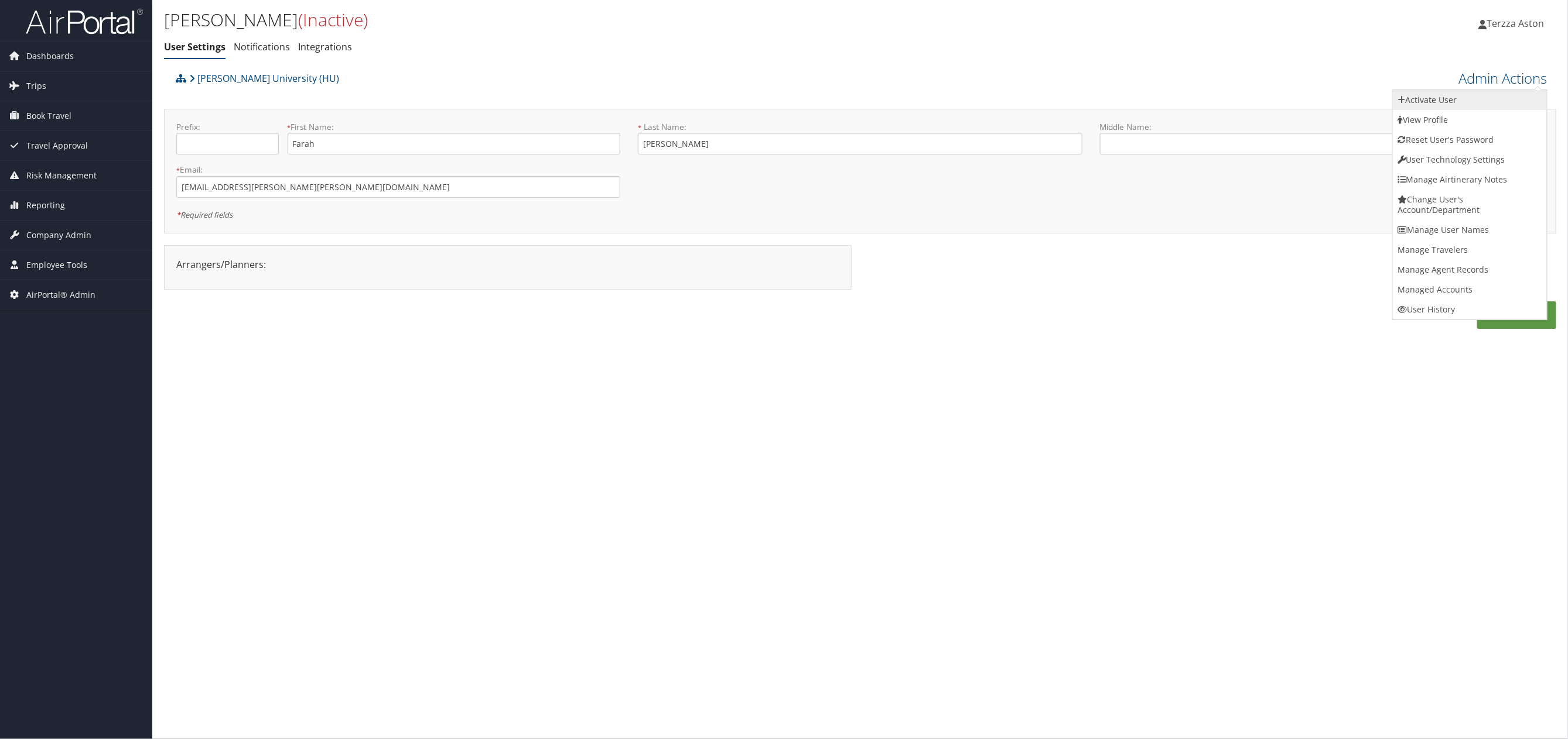
click at [1438, 100] on link "Activate User" at bounding box center [1469, 100] width 154 height 20
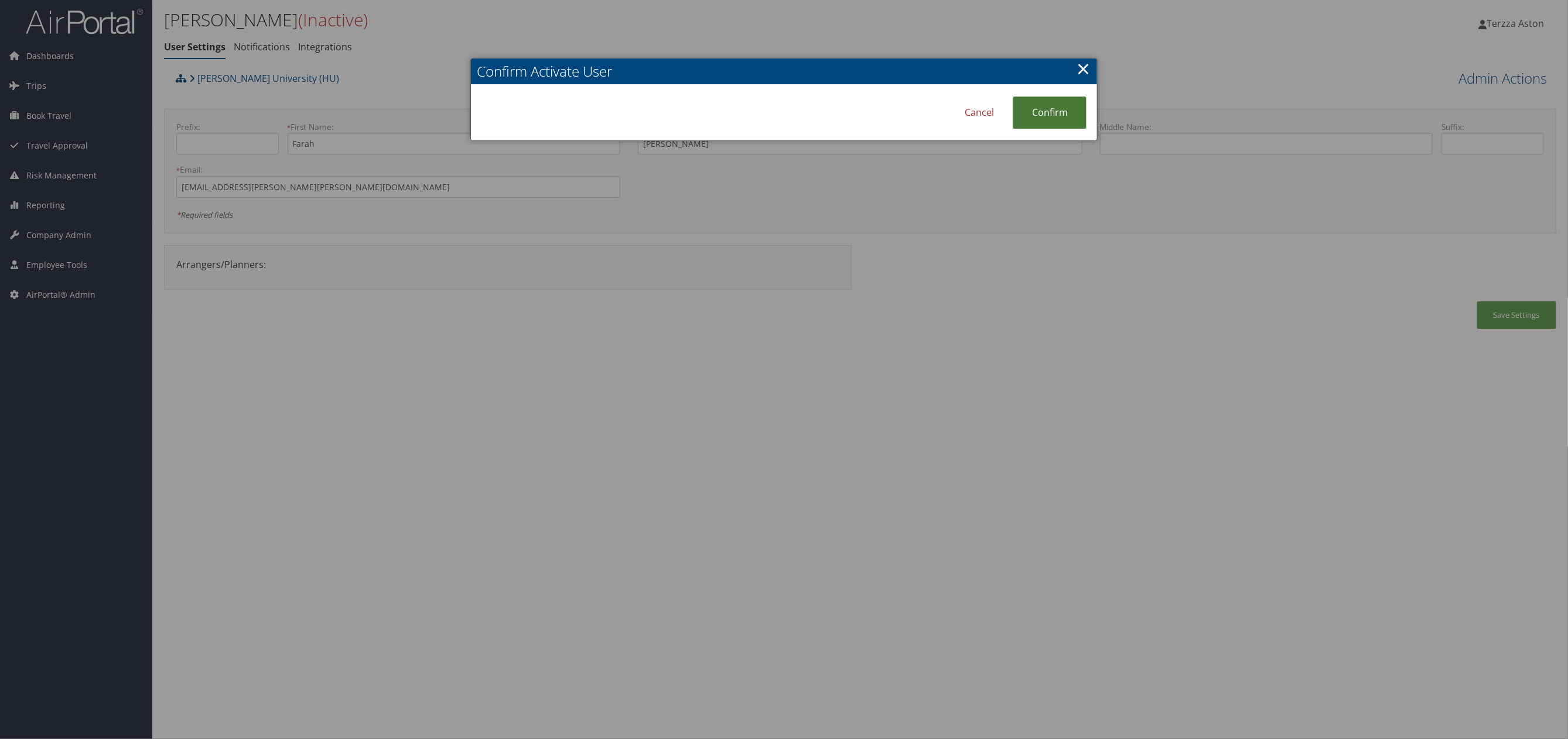
click at [1073, 109] on link "Confirm" at bounding box center [1049, 113] width 73 height 32
click at [1082, 65] on link "×" at bounding box center [1084, 69] width 14 height 23
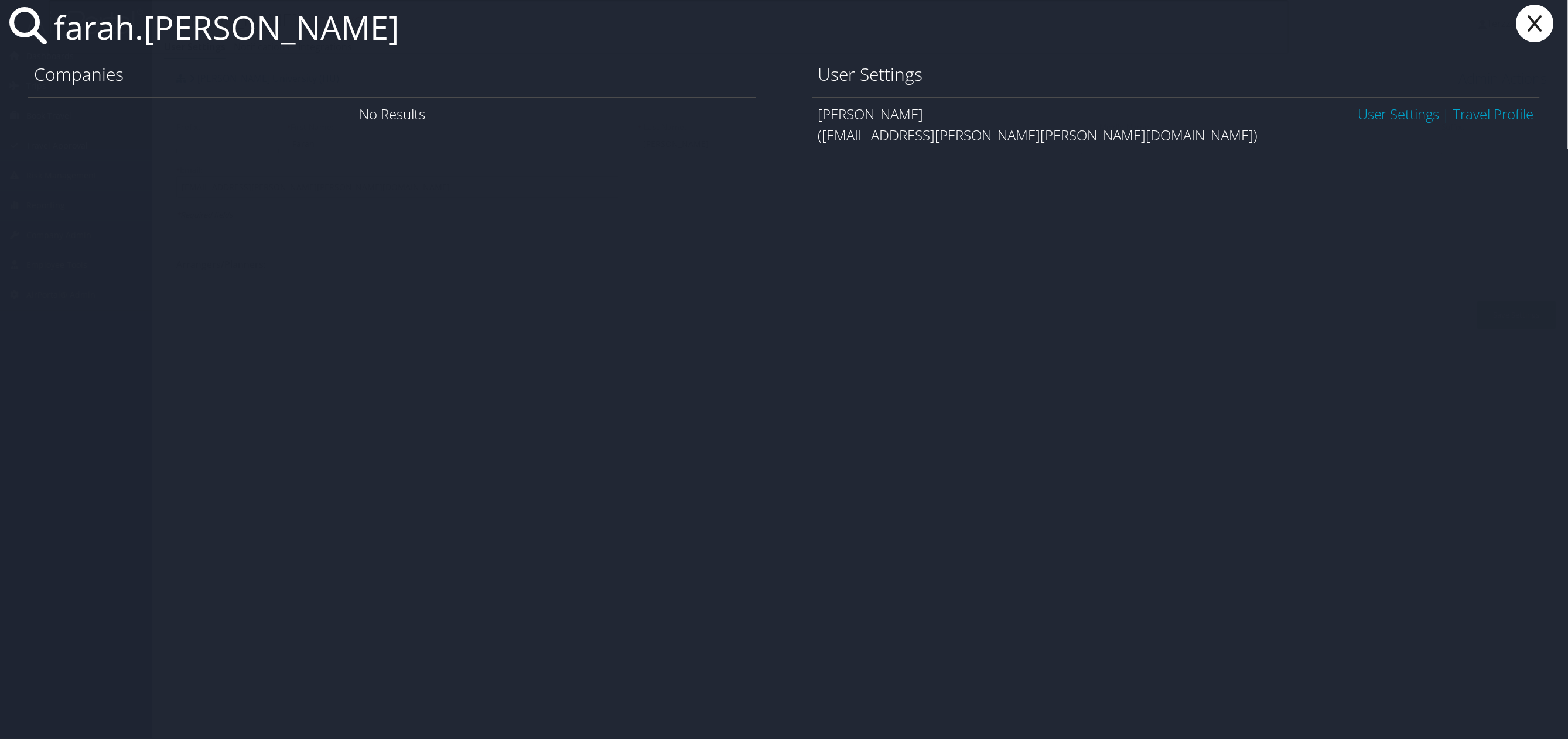
type input "farah.pope"
click at [1401, 119] on link "User Settings" at bounding box center [1399, 114] width 82 height 20
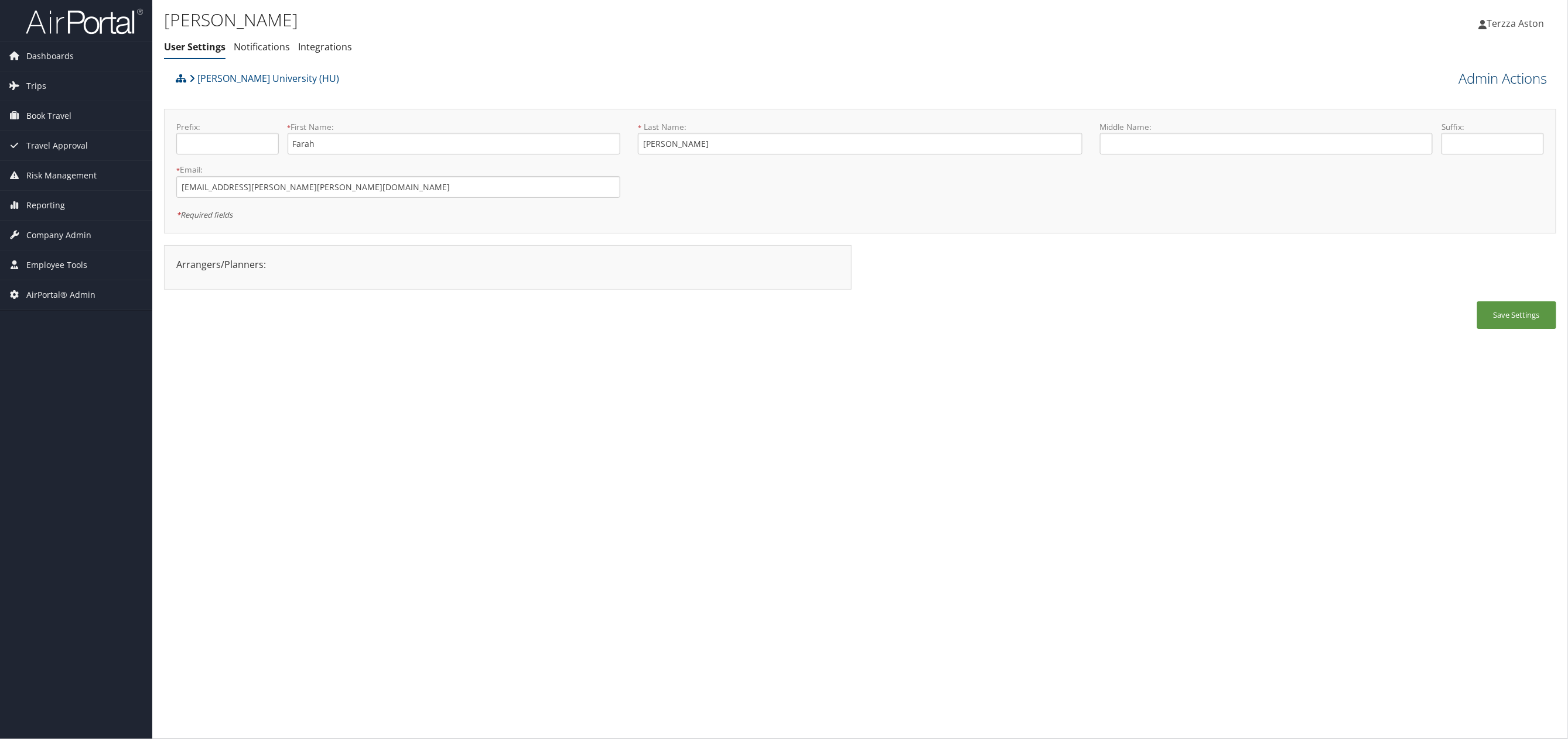
click at [1508, 79] on link "Admin Actions" at bounding box center [1503, 78] width 88 height 20
click at [1425, 134] on link "User Technology Settings" at bounding box center [1469, 140] width 154 height 20
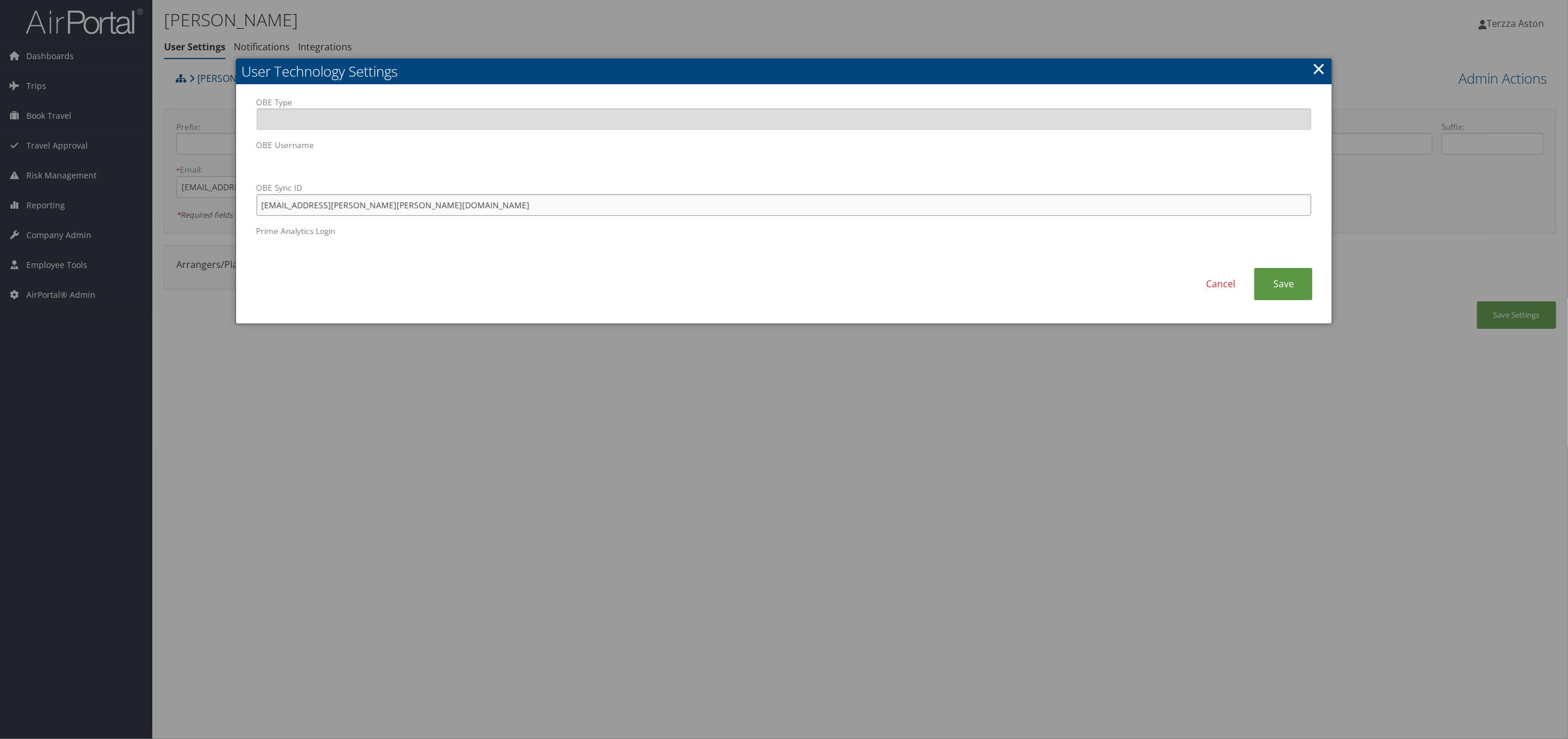
click at [462, 208] on input "[EMAIL_ADDRESS][PERSON_NAME][PERSON_NAME][DOMAIN_NAME]" at bounding box center [784, 206] width 1056 height 22
click at [1296, 281] on link "Save" at bounding box center [1284, 284] width 59 height 32
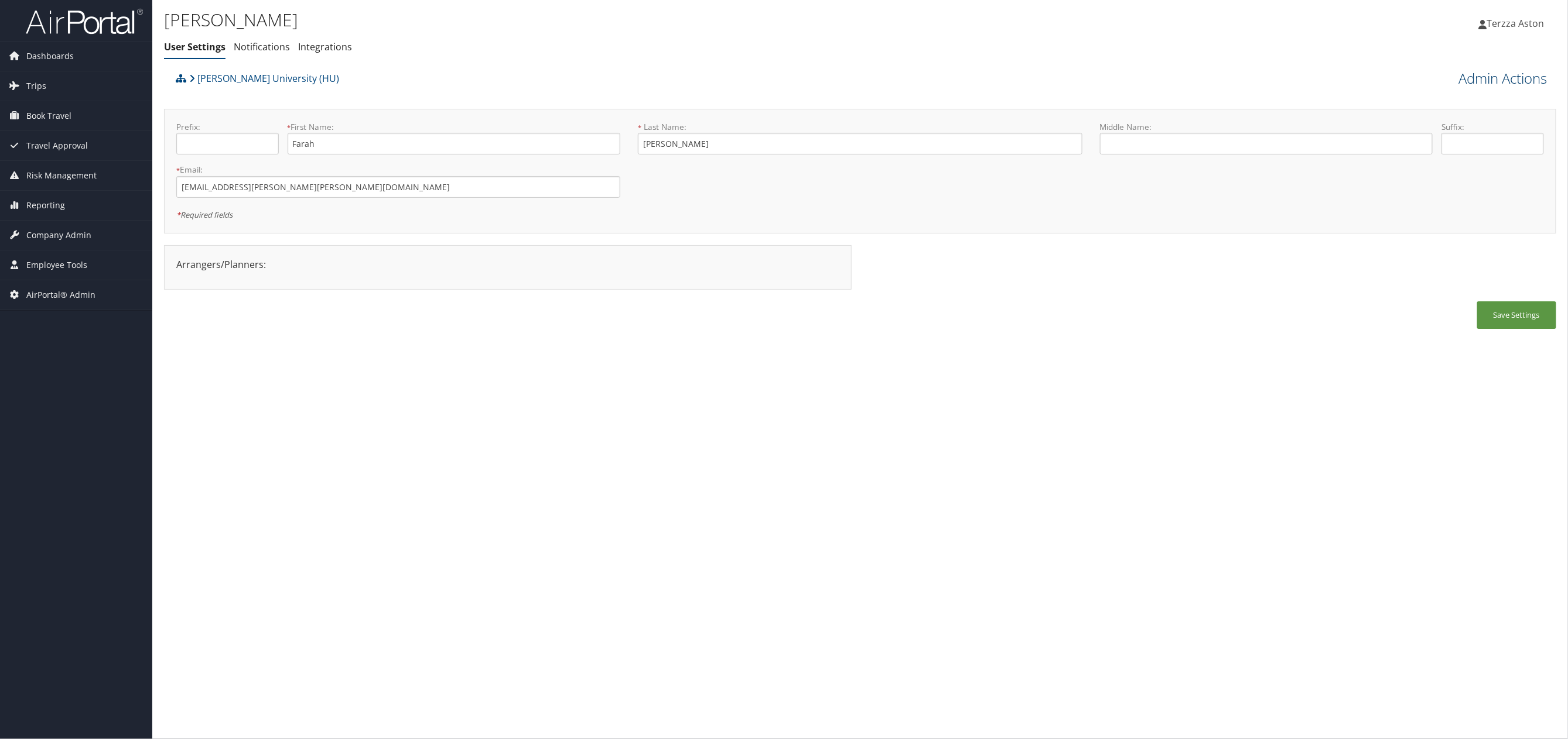
click at [1499, 75] on link "Admin Actions" at bounding box center [1503, 78] width 88 height 20
click at [1446, 116] on link "Reset User's Password" at bounding box center [1469, 119] width 154 height 20
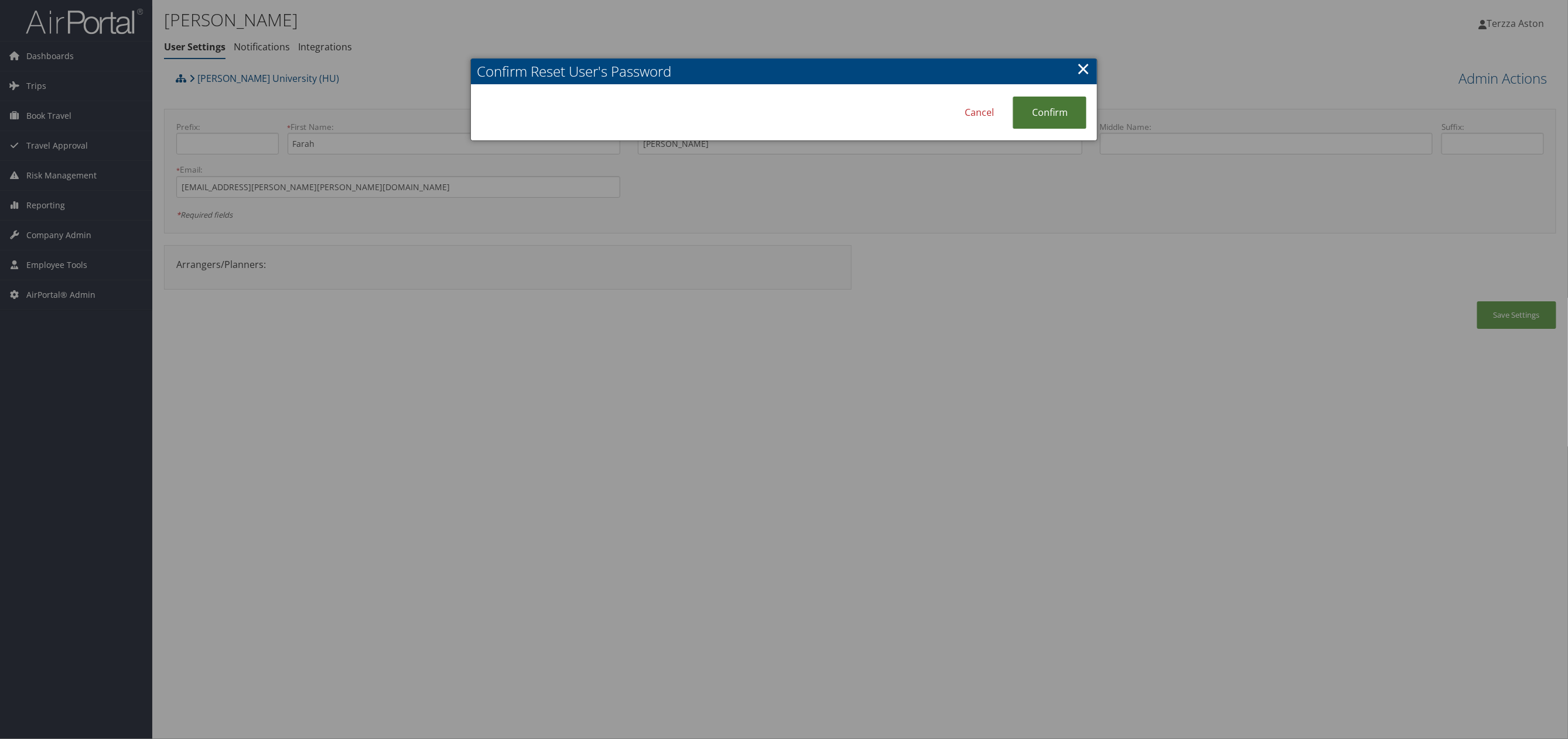
click at [1075, 111] on link "Confirm" at bounding box center [1049, 113] width 73 height 32
